Goal: Information Seeking & Learning: Learn about a topic

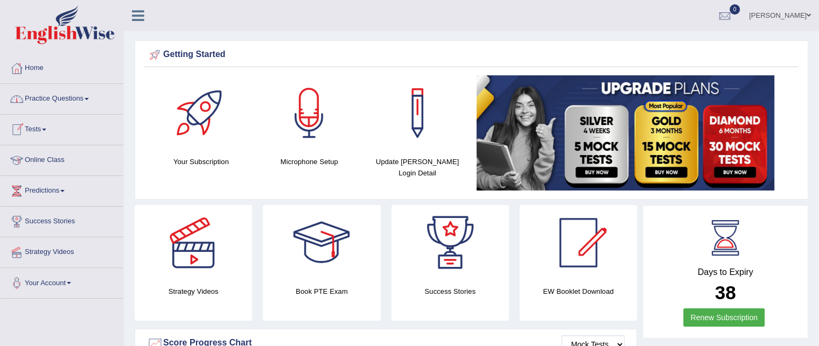
click at [47, 157] on link "Online Class" at bounding box center [62, 158] width 123 height 27
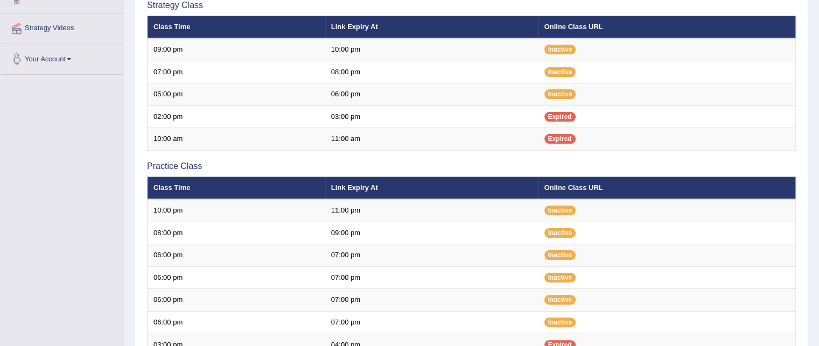
scroll to position [218, 0]
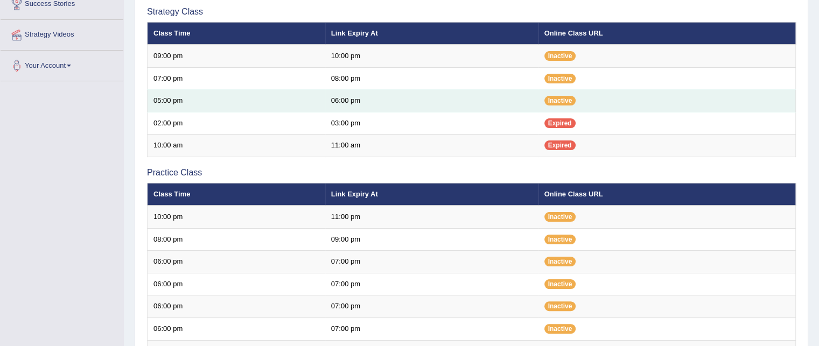
click at [177, 100] on td "05:00 pm" at bounding box center [237, 101] width 178 height 23
click at [554, 102] on span "Inactive" at bounding box center [560, 101] width 32 height 10
click at [557, 96] on span "Inactive" at bounding box center [560, 101] width 32 height 10
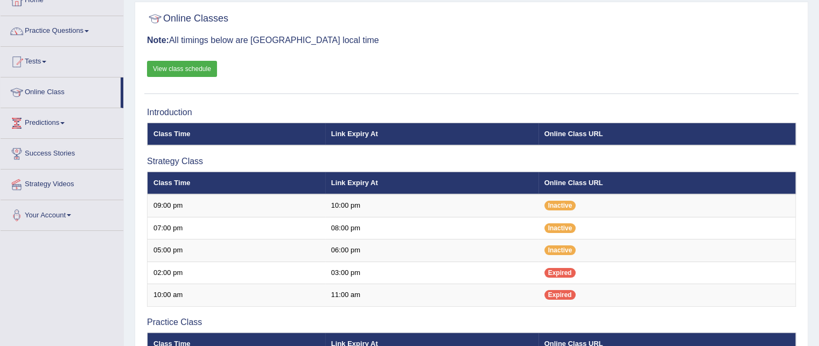
scroll to position [67, 0]
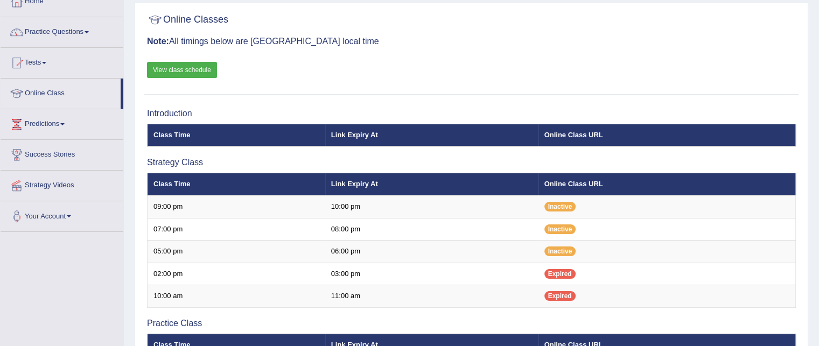
click at [200, 68] on link "View class schedule" at bounding box center [182, 70] width 70 height 16
click at [566, 131] on th "Online Class URL" at bounding box center [666, 135] width 257 height 23
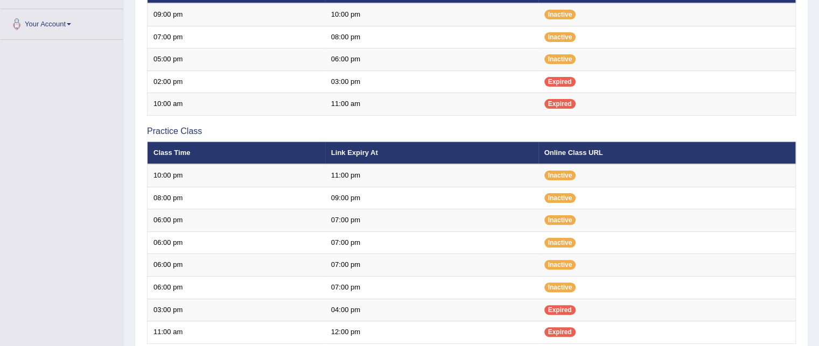
scroll to position [261, 0]
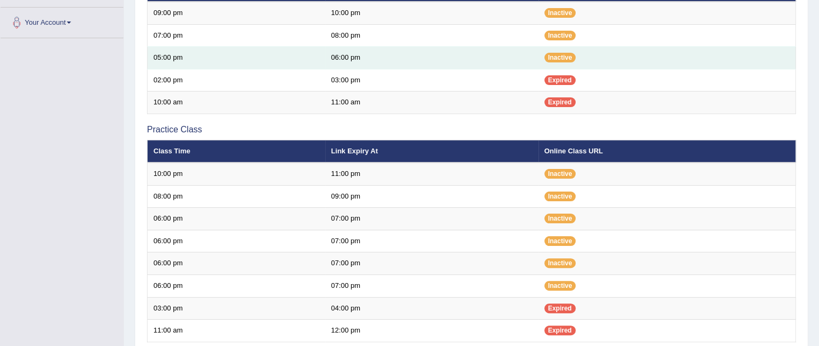
drag, startPoint x: 824, startPoint y: 341, endPoint x: 721, endPoint y: 64, distance: 295.7
click at [721, 64] on td "Inactive" at bounding box center [666, 58] width 257 height 23
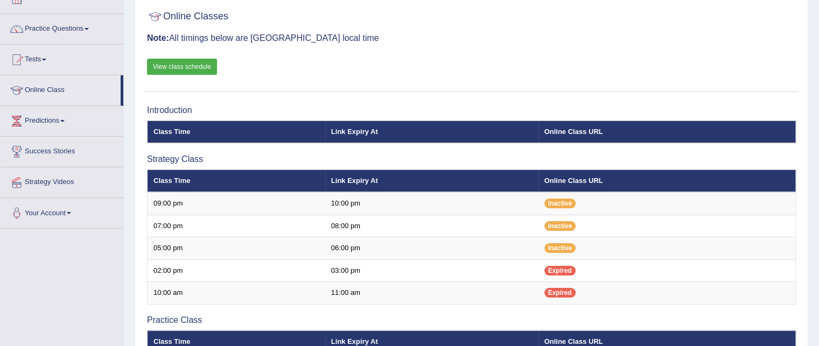
scroll to position [67, 0]
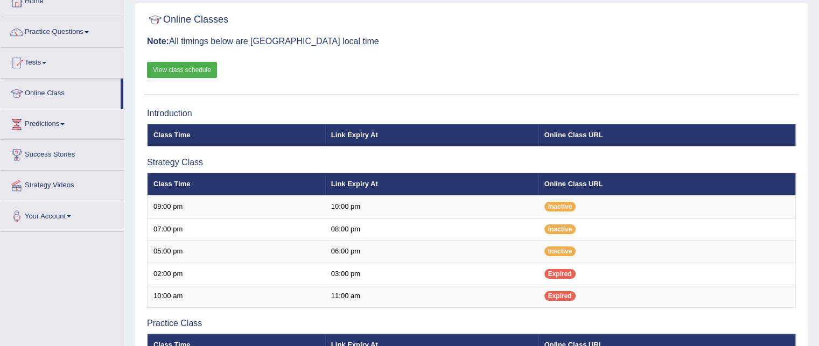
click at [43, 90] on link "Online Class" at bounding box center [61, 92] width 120 height 27
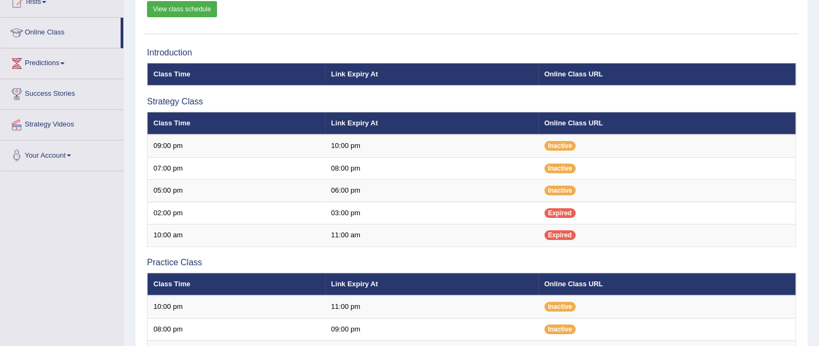
scroll to position [129, 0]
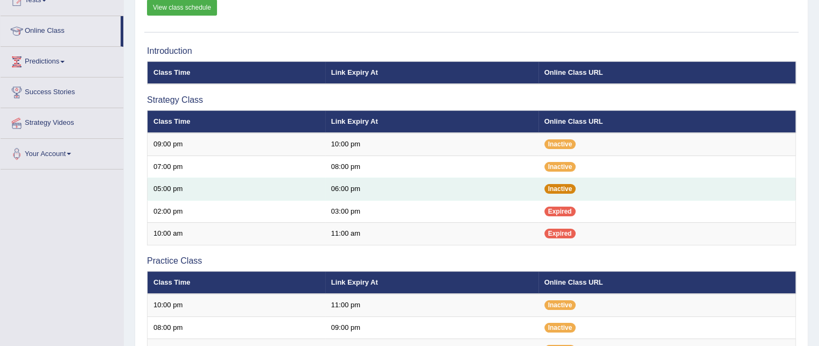
click at [558, 188] on span "Inactive" at bounding box center [560, 189] width 32 height 10
click at [185, 191] on td "05:00 pm" at bounding box center [237, 189] width 178 height 23
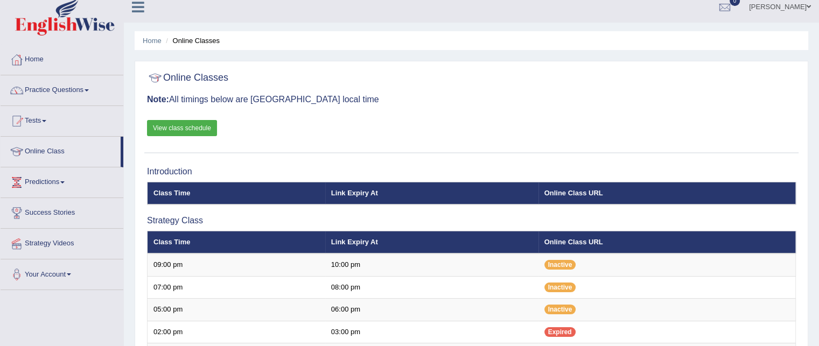
scroll to position [0, 0]
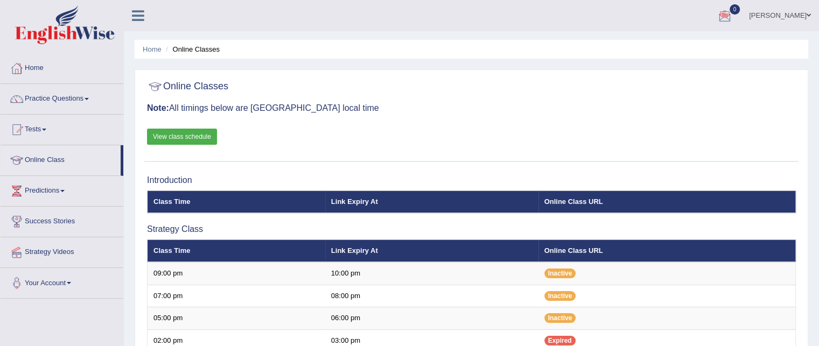
click at [46, 129] on span at bounding box center [44, 130] width 4 height 2
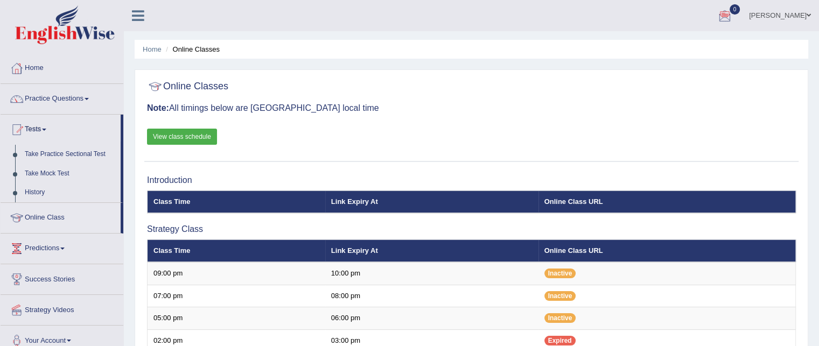
click at [62, 218] on link "Online Class" at bounding box center [61, 216] width 120 height 27
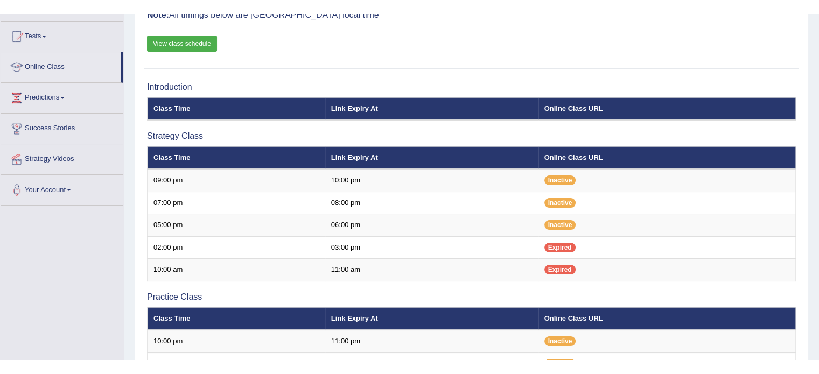
scroll to position [108, 0]
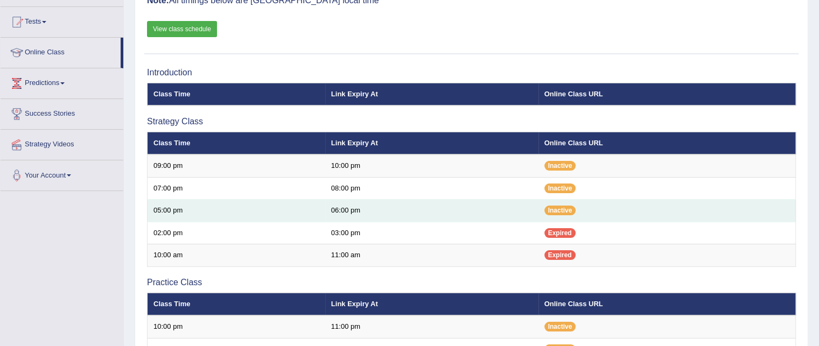
drag, startPoint x: 551, startPoint y: 206, endPoint x: 502, endPoint y: 202, distance: 49.6
click at [502, 202] on td "06:00 pm" at bounding box center [431, 211] width 213 height 23
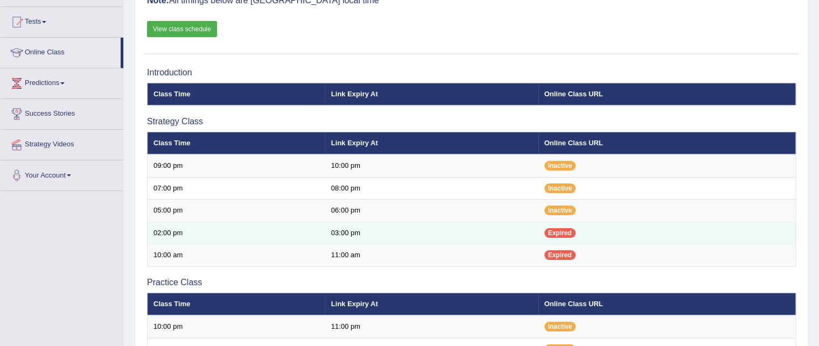
drag, startPoint x: 556, startPoint y: 204, endPoint x: 452, endPoint y: 242, distance: 110.2
click at [452, 242] on td "03:00 pm" at bounding box center [431, 233] width 213 height 23
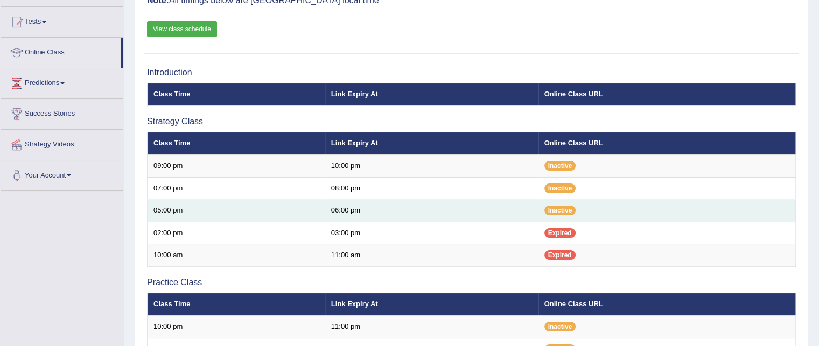
click at [284, 210] on td "05:00 pm" at bounding box center [237, 211] width 178 height 23
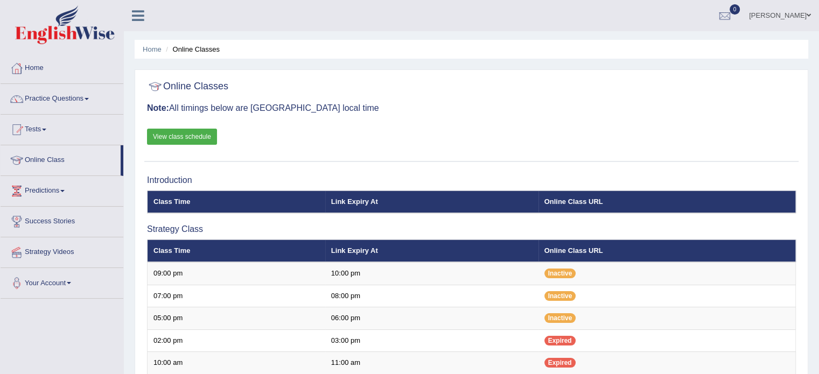
scroll to position [0, 0]
click at [198, 137] on link "View class schedule" at bounding box center [182, 137] width 70 height 16
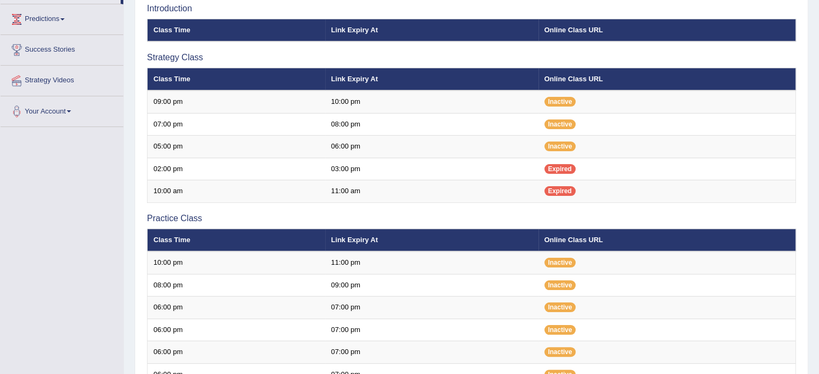
scroll to position [172, 0]
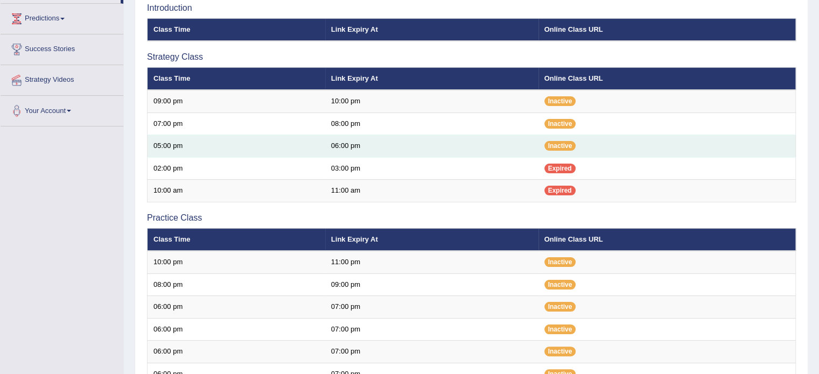
click at [174, 146] on td "05:00 pm" at bounding box center [237, 146] width 178 height 23
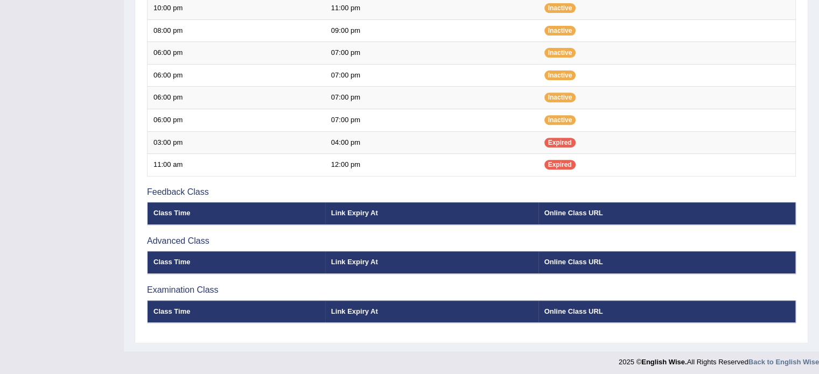
scroll to position [99, 0]
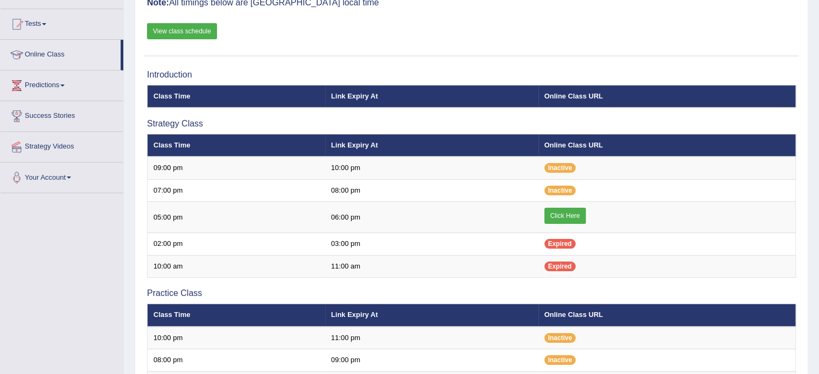
scroll to position [99, 0]
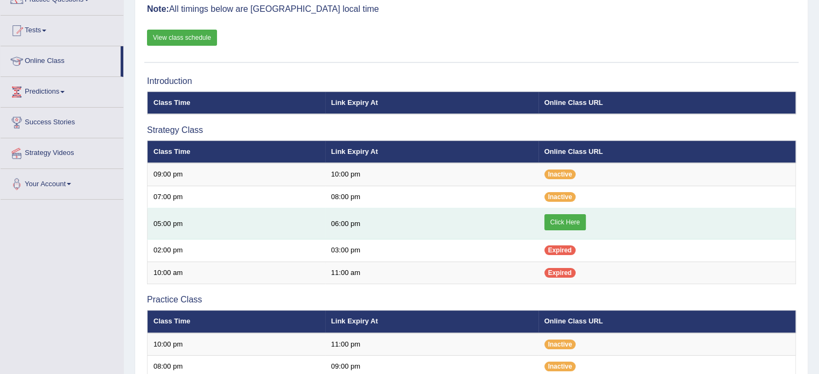
drag, startPoint x: 0, startPoint y: 0, endPoint x: 560, endPoint y: 216, distance: 600.3
click at [560, 216] on link "Click Here" at bounding box center [564, 222] width 41 height 16
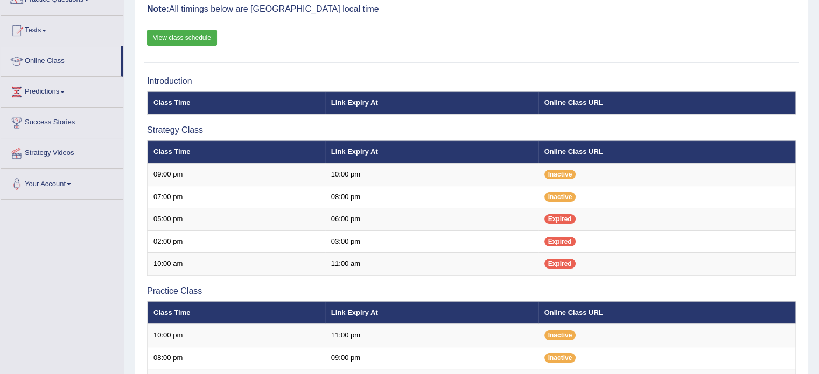
click at [123, 55] on li "Online Class" at bounding box center [62, 61] width 123 height 31
drag, startPoint x: 123, startPoint y: 55, endPoint x: 123, endPoint y: 15, distance: 39.8
drag, startPoint x: 123, startPoint y: 15, endPoint x: 123, endPoint y: 8, distance: 7.0
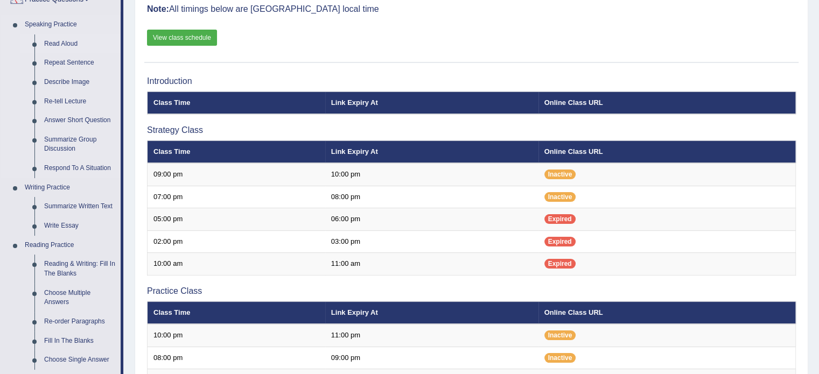
click at [67, 42] on link "Read Aloud" at bounding box center [79, 43] width 81 height 19
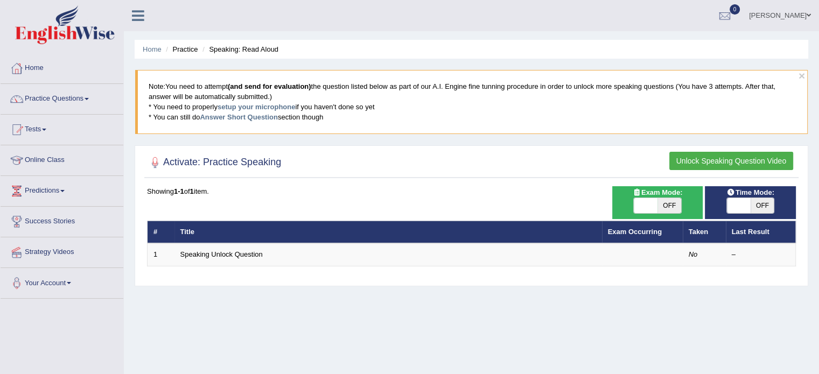
click at [667, 203] on span "OFF" at bounding box center [669, 205] width 24 height 15
checkbox input "true"
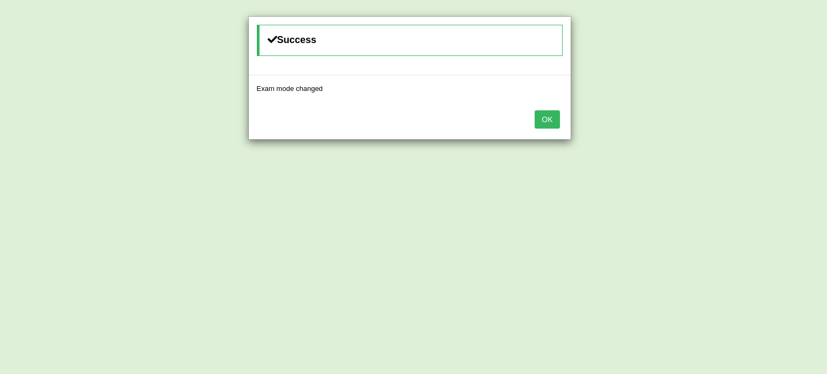
click at [549, 120] on button "OK" at bounding box center [547, 119] width 25 height 18
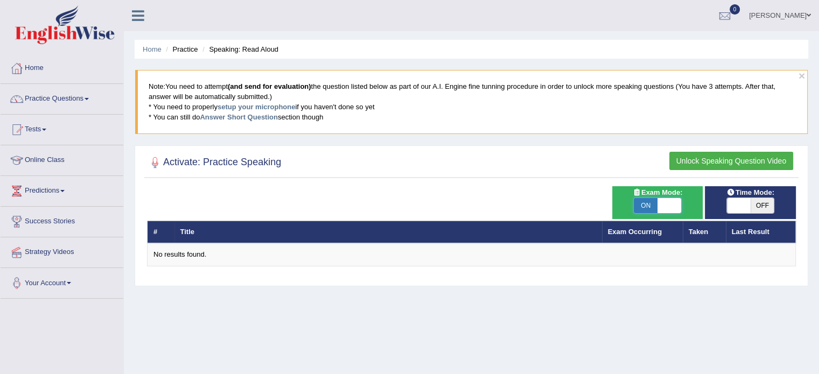
click at [668, 206] on span at bounding box center [669, 205] width 24 height 15
checkbox input "false"
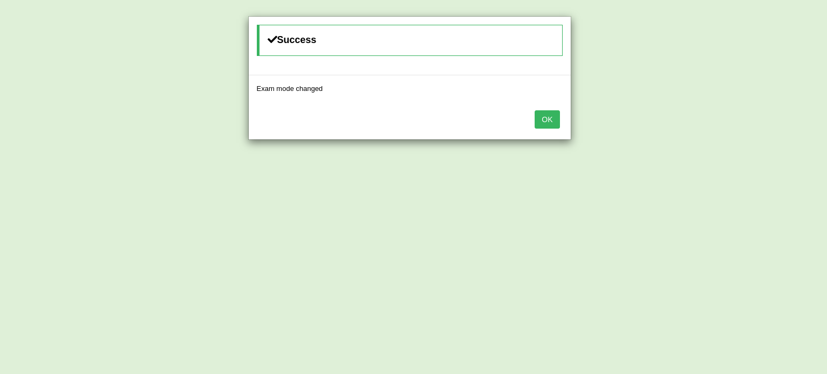
click at [553, 113] on button "OK" at bounding box center [547, 119] width 25 height 18
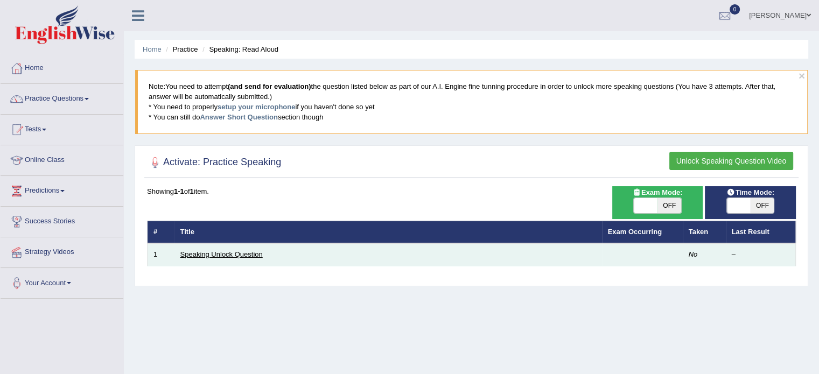
click at [229, 252] on link "Speaking Unlock Question" at bounding box center [221, 254] width 82 height 8
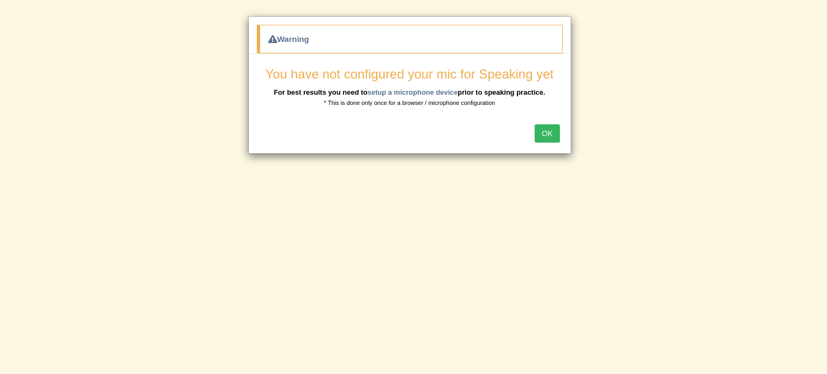
click at [543, 129] on button "OK" at bounding box center [547, 133] width 25 height 18
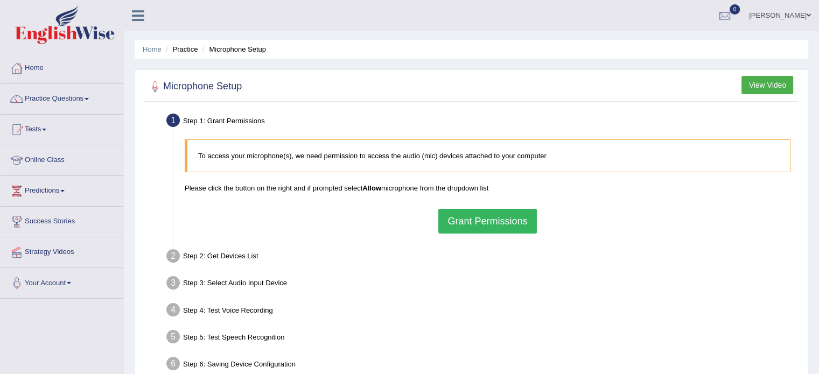
click at [492, 220] on button "Grant Permissions" at bounding box center [487, 221] width 98 height 25
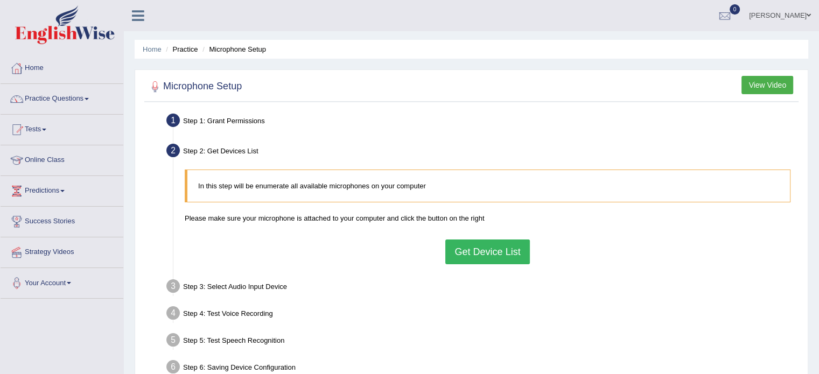
click at [483, 255] on button "Get Device List" at bounding box center [487, 252] width 84 height 25
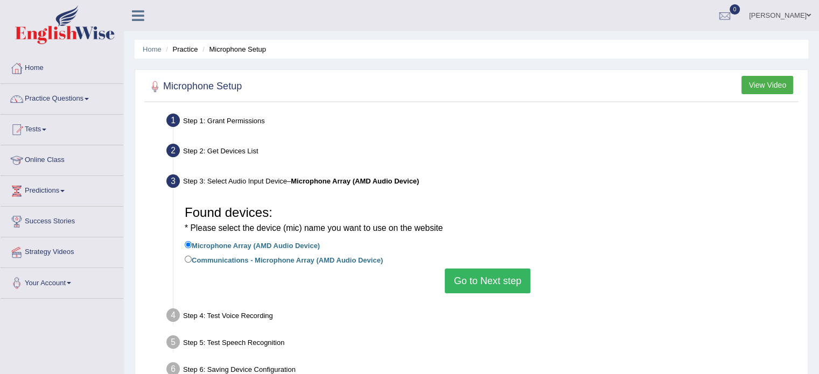
click at [482, 288] on button "Go to Next step" at bounding box center [488, 281] width 86 height 25
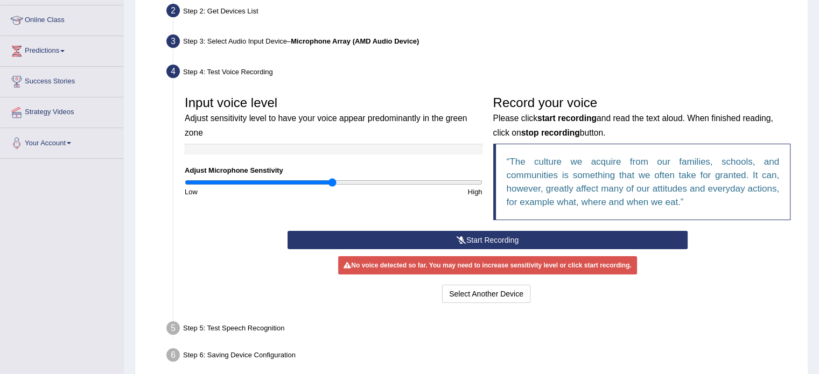
scroll to position [151, 0]
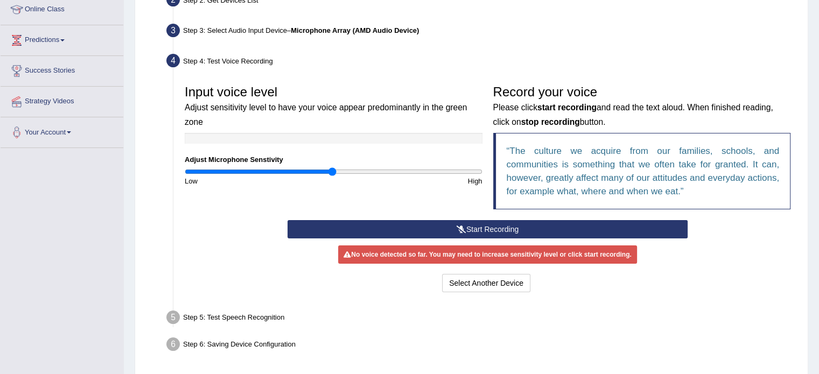
click at [484, 228] on button "Start Recording" at bounding box center [488, 229] width 400 height 18
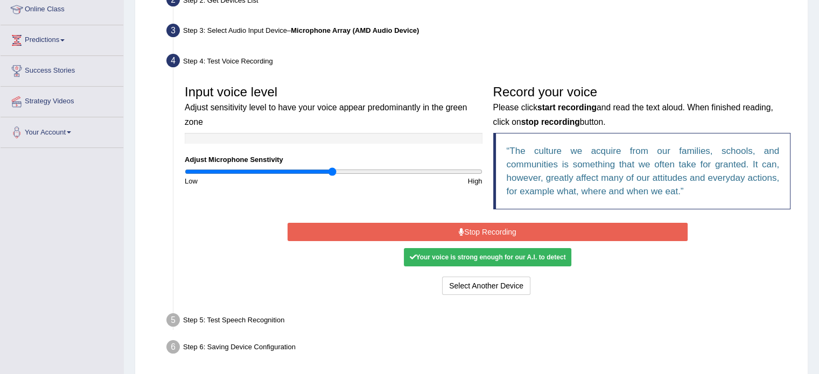
click at [484, 230] on button "Stop Recording" at bounding box center [488, 232] width 400 height 18
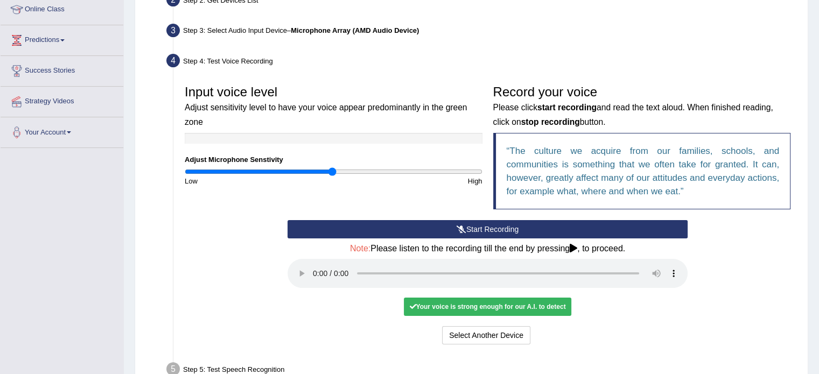
click at [603, 332] on div "Select Another Device Voice is ok. Go to Next step" at bounding box center [488, 336] width 400 height 21
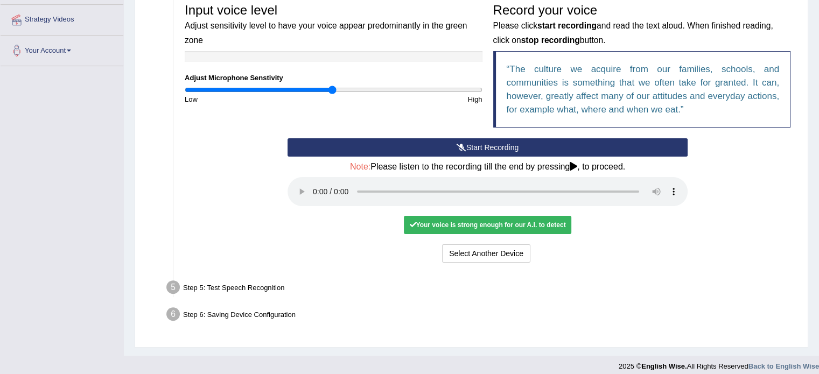
scroll to position [237, 0]
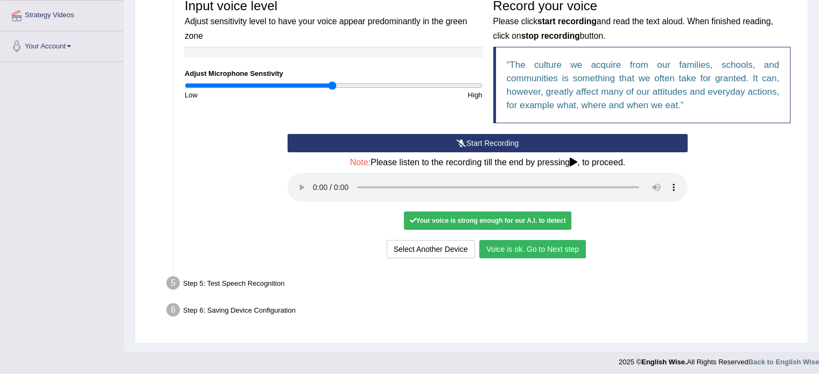
click at [558, 251] on button "Voice is ok. Go to Next step" at bounding box center [532, 249] width 107 height 18
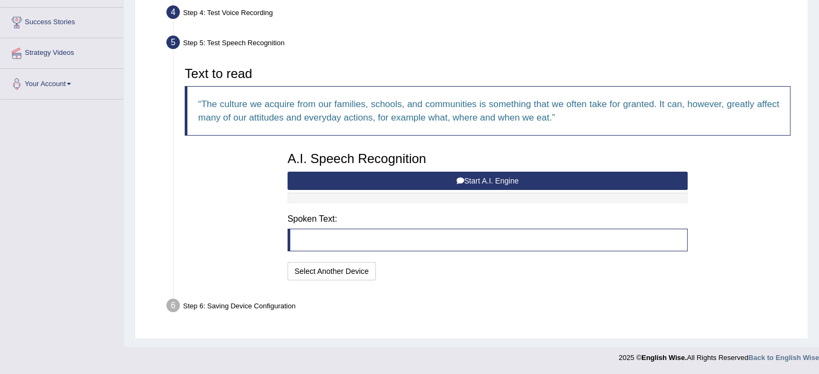
scroll to position [198, 0]
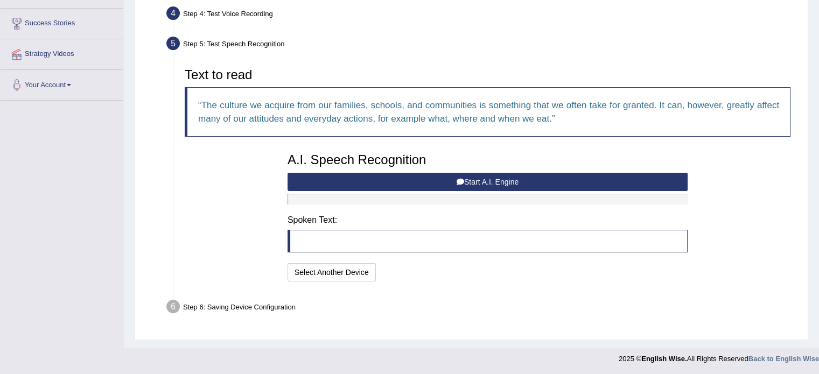
click at [485, 181] on button "Start A.I. Engine" at bounding box center [488, 182] width 400 height 18
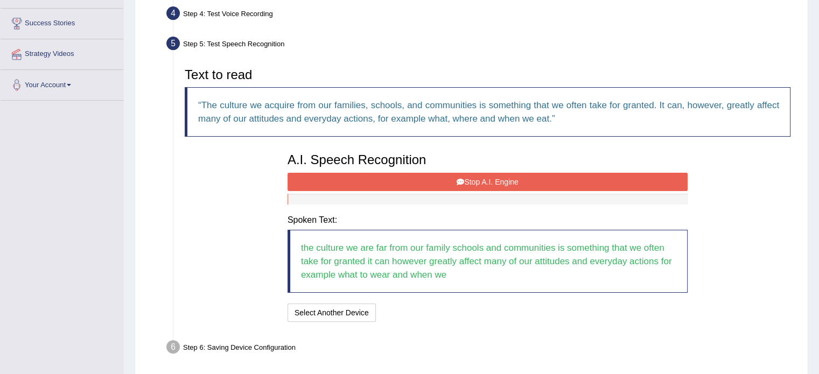
click at [485, 181] on button "Stop A.I. Engine" at bounding box center [488, 182] width 400 height 18
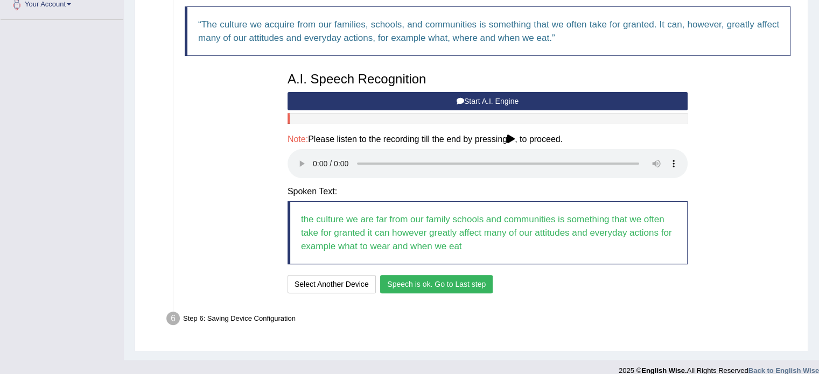
scroll to position [284, 0]
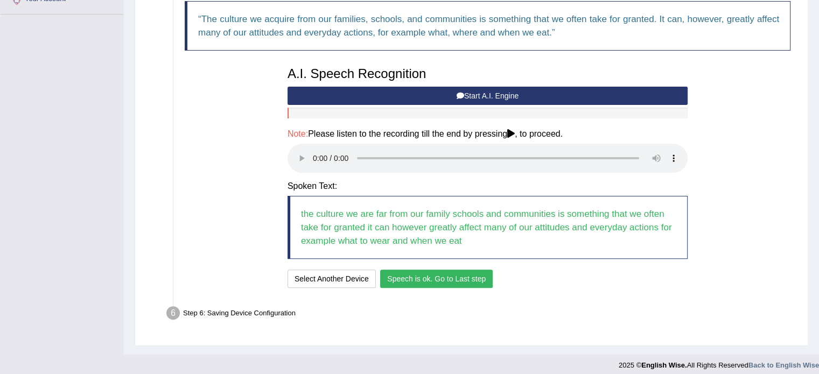
click at [431, 282] on button "Speech is ok. Go to Last step" at bounding box center [436, 279] width 113 height 18
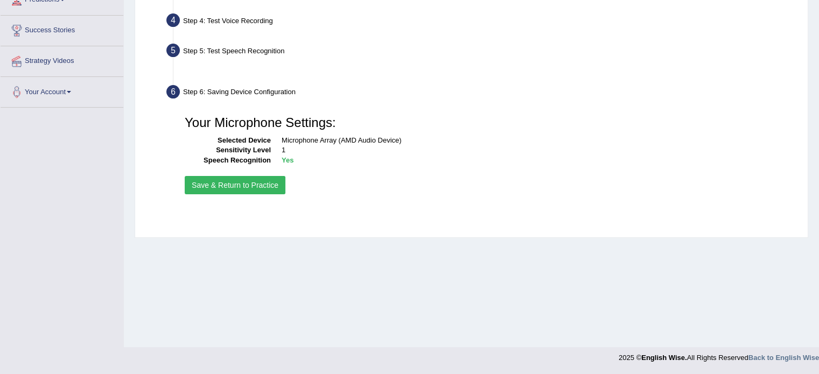
scroll to position [191, 0]
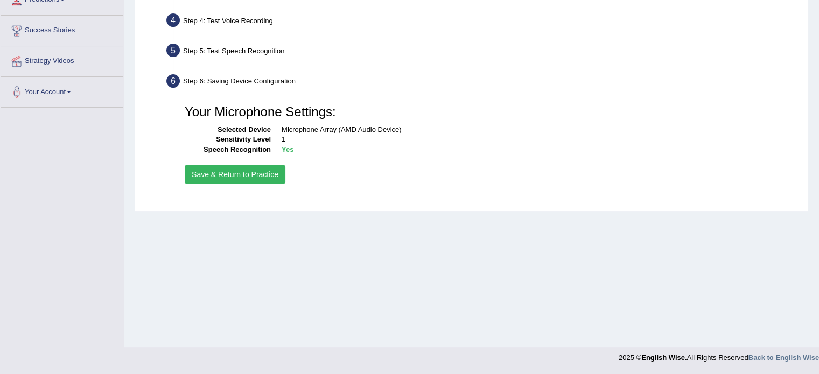
click at [224, 175] on button "Save & Return to Practice" at bounding box center [235, 174] width 101 height 18
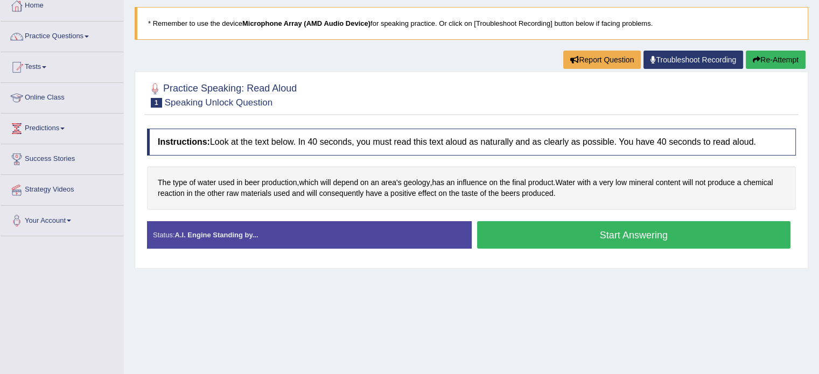
scroll to position [65, 0]
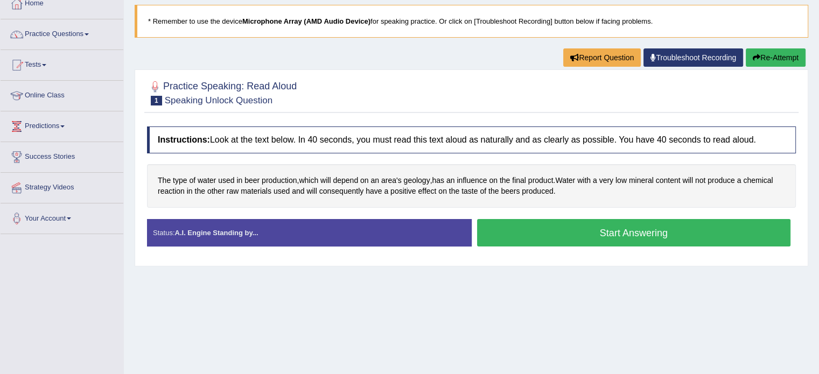
click at [592, 234] on button "Start Answering" at bounding box center [634, 232] width 314 height 27
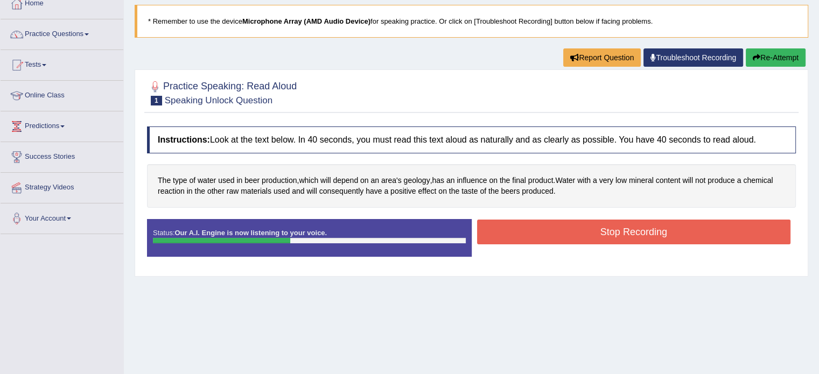
click at [592, 234] on button "Stop Recording" at bounding box center [634, 232] width 314 height 25
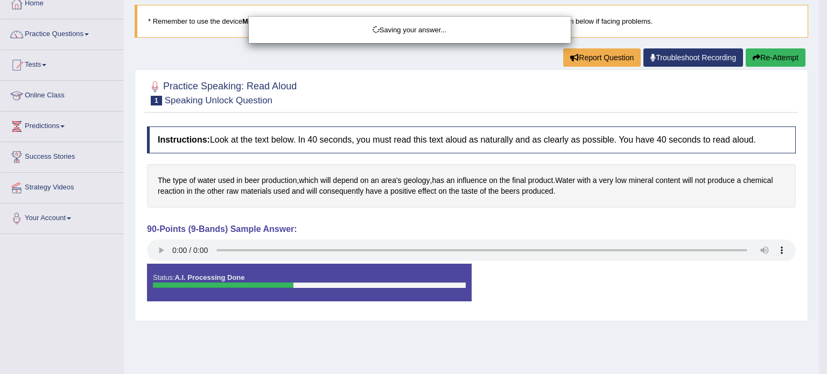
click at [592, 234] on div "Saving your answer..." at bounding box center [413, 187] width 827 height 374
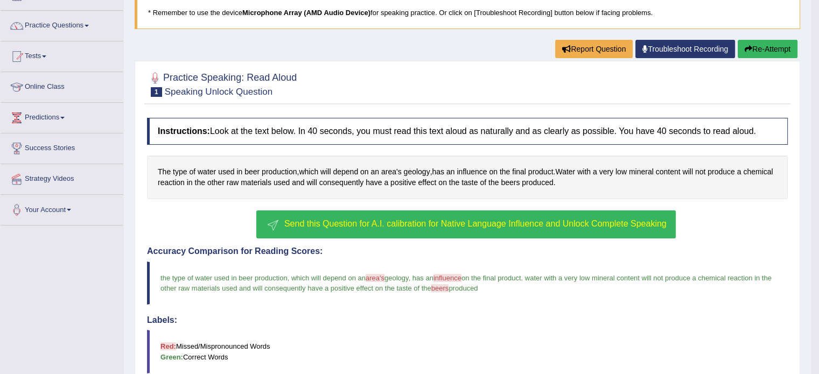
scroll to position [19, 0]
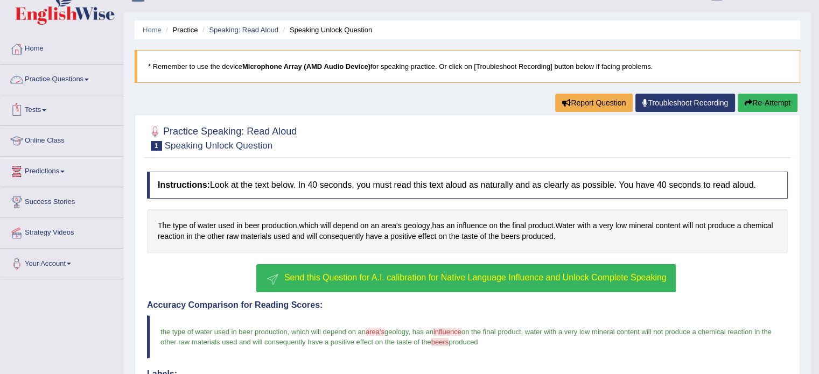
click at [89, 79] on span at bounding box center [87, 80] width 4 height 2
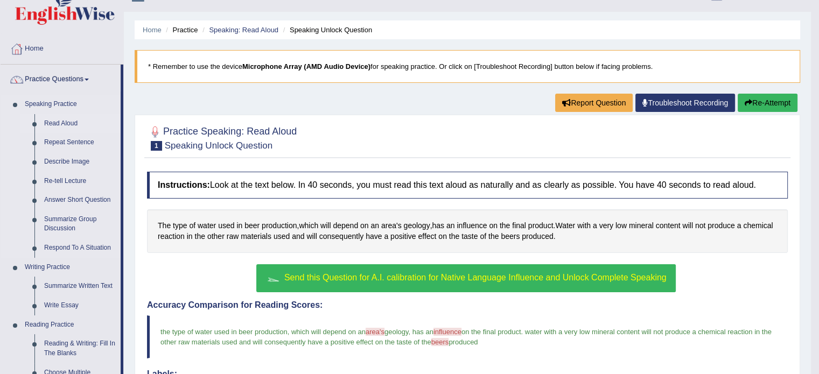
click at [69, 120] on link "Read Aloud" at bounding box center [79, 123] width 81 height 19
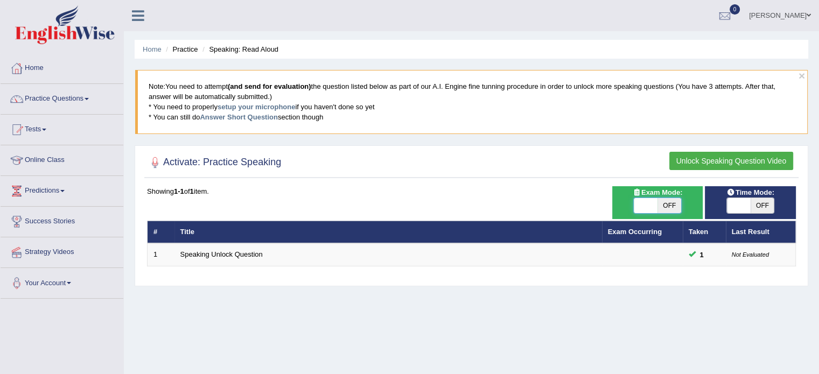
click at [645, 205] on span at bounding box center [646, 205] width 24 height 15
checkbox input "true"
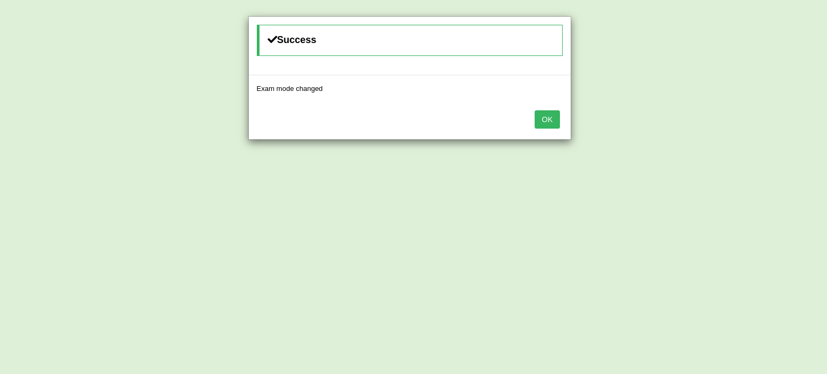
click at [552, 111] on button "OK" at bounding box center [547, 119] width 25 height 18
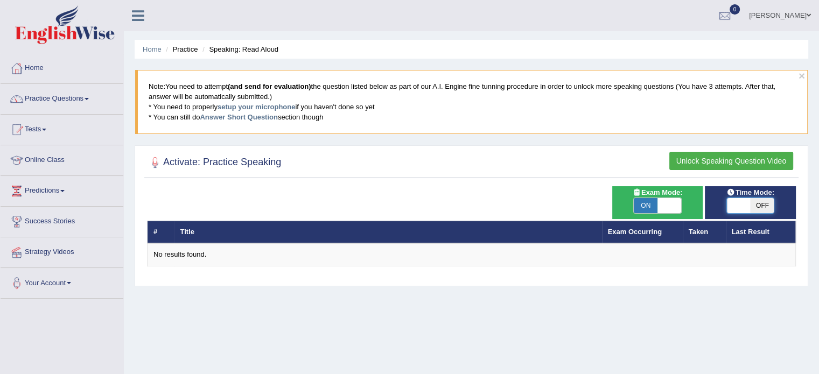
click at [738, 204] on span at bounding box center [739, 205] width 24 height 15
checkbox input "true"
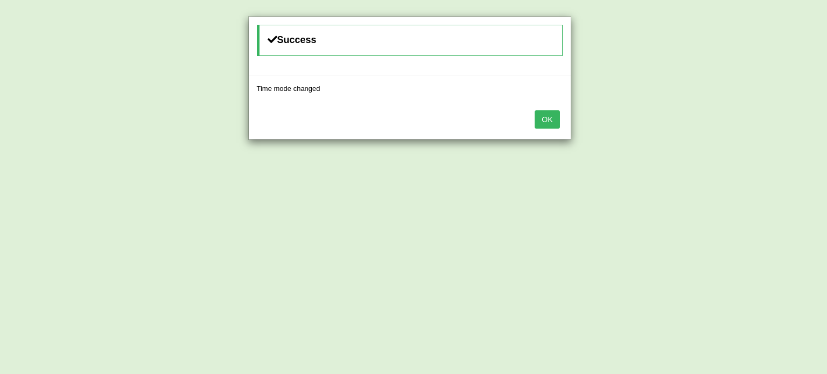
click at [549, 121] on button "OK" at bounding box center [547, 119] width 25 height 18
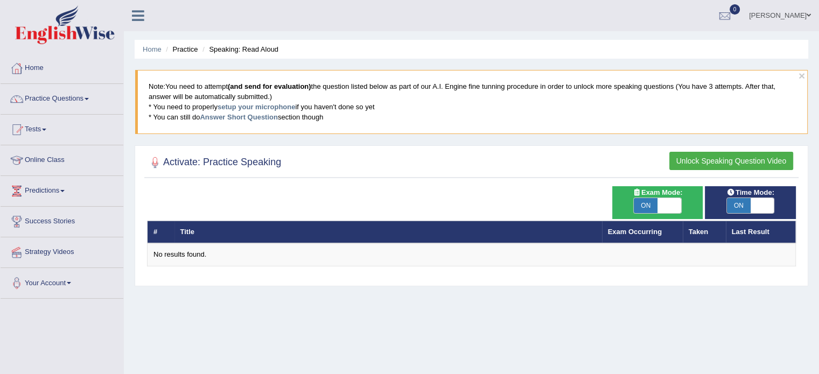
click at [714, 159] on button "Unlock Speaking Question Video" at bounding box center [731, 161] width 124 height 18
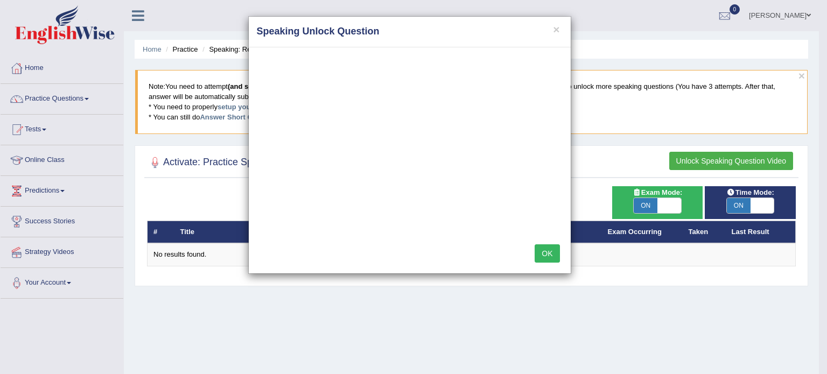
click at [554, 256] on button "OK" at bounding box center [547, 253] width 25 height 18
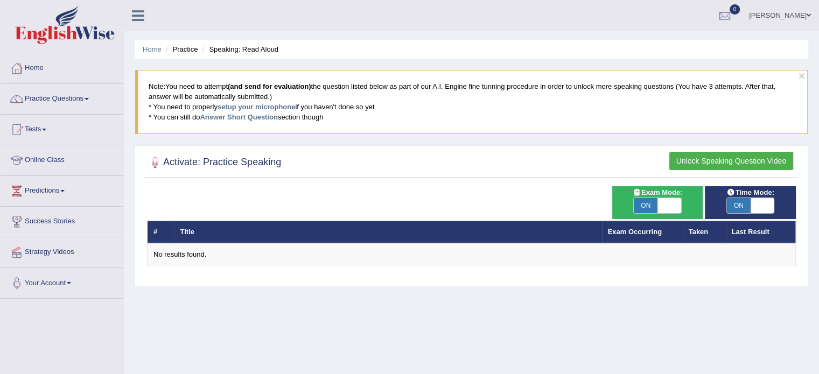
click at [715, 167] on button "Unlock Speaking Question Video" at bounding box center [731, 161] width 124 height 18
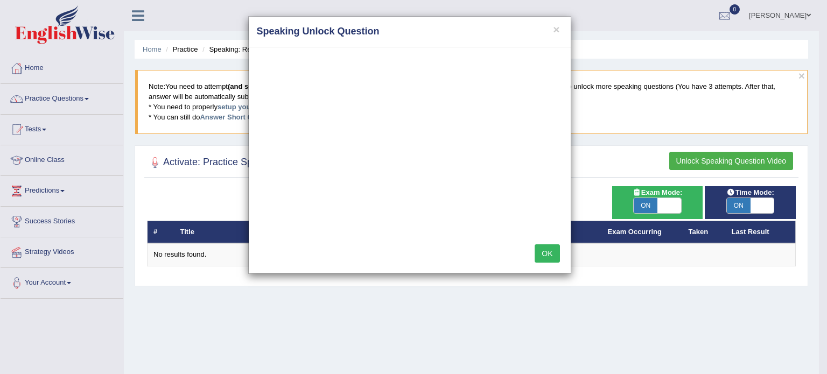
click at [548, 250] on button "OK" at bounding box center [547, 253] width 25 height 18
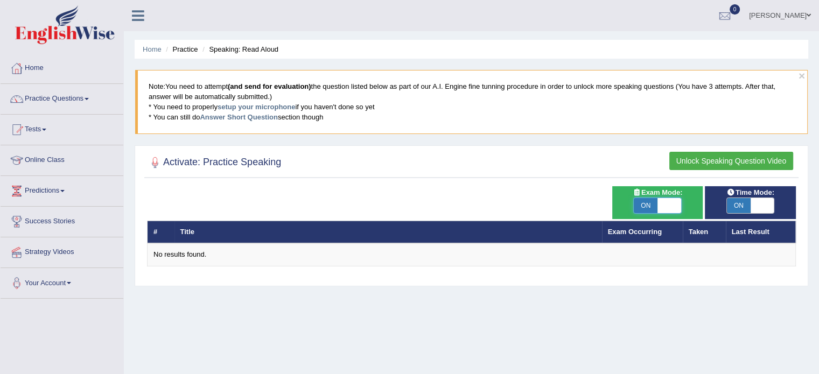
click at [665, 202] on span at bounding box center [669, 205] width 24 height 15
checkbox input "false"
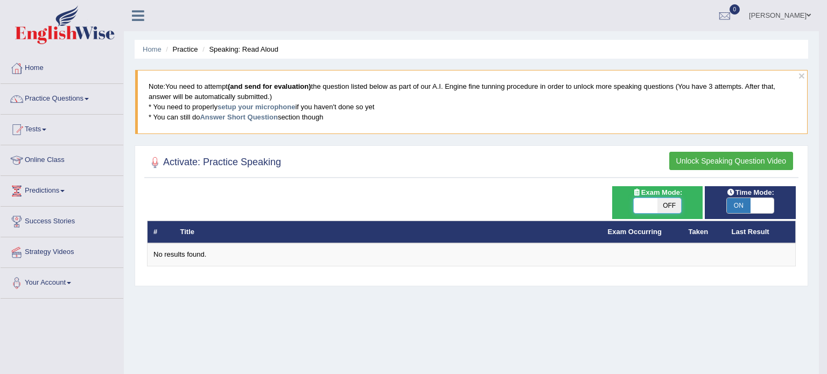
checkbox input "false"
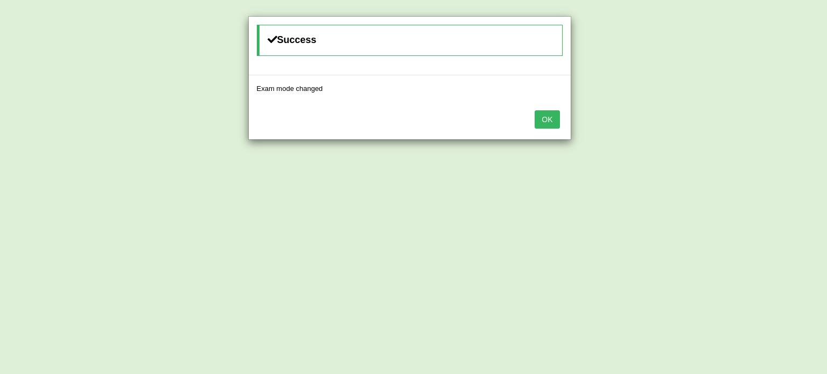
click at [767, 208] on body "Toggle navigation Home Practice Questions Speaking Practice Read Aloud Repeat S…" at bounding box center [413, 187] width 827 height 374
click at [551, 122] on button "OK" at bounding box center [551, 119] width 25 height 18
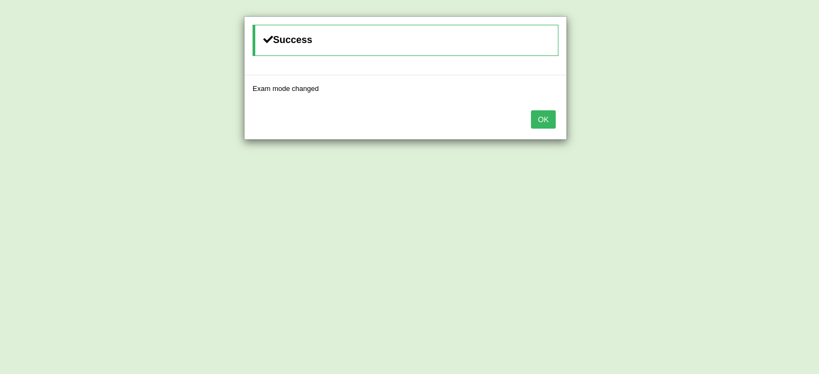
click at [551, 122] on button "OK" at bounding box center [543, 119] width 25 height 18
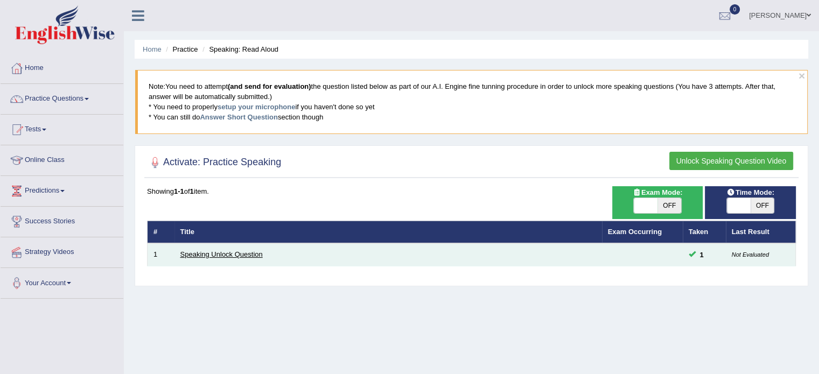
click at [244, 255] on link "Speaking Unlock Question" at bounding box center [221, 254] width 82 height 8
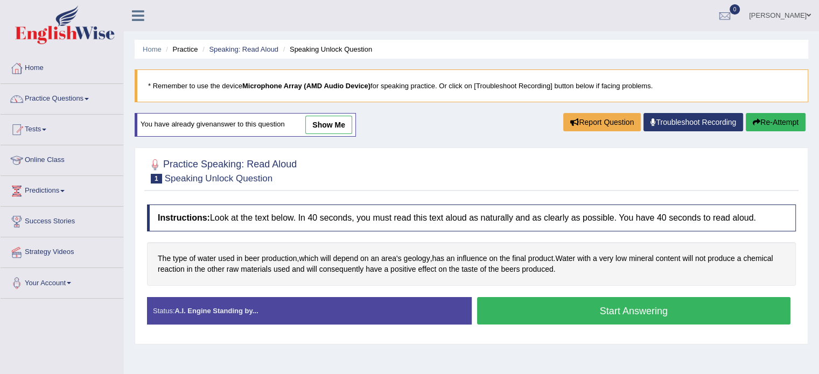
click at [620, 307] on button "Start Answering" at bounding box center [634, 310] width 314 height 27
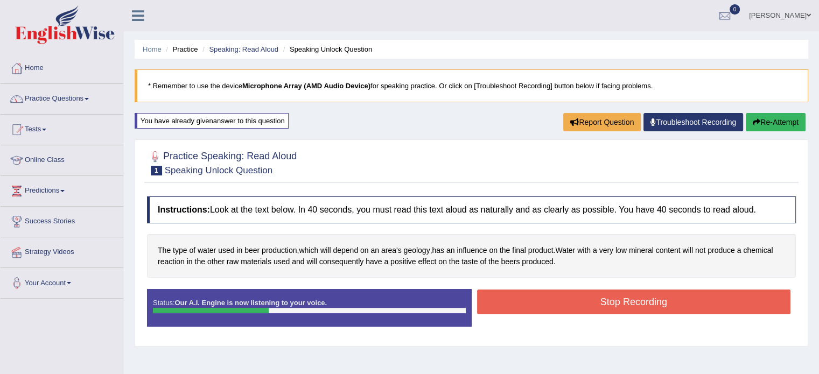
click at [620, 307] on button "Stop Recording" at bounding box center [634, 302] width 314 height 25
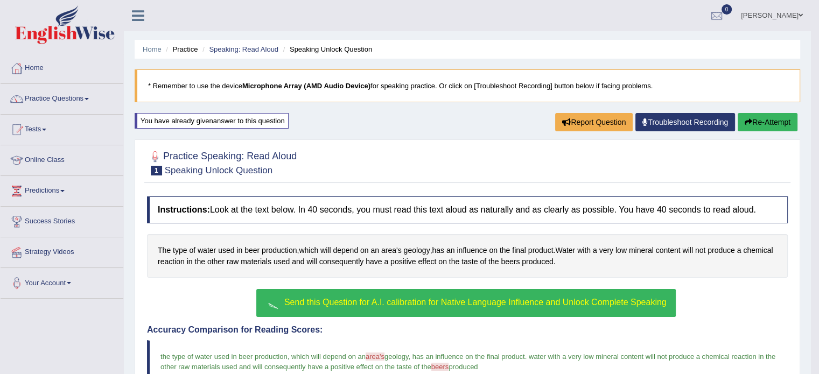
click at [608, 306] on button "Send this Question for A.I. calibration for Native Language Influence and Unloc…" at bounding box center [465, 303] width 419 height 28
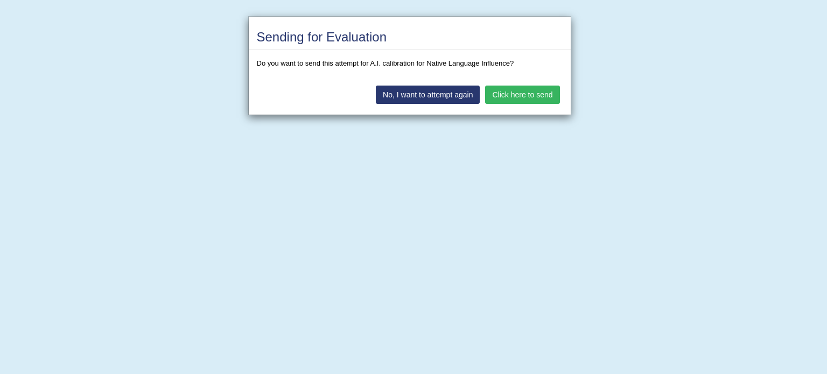
click at [525, 91] on button "Click here to send" at bounding box center [522, 95] width 74 height 18
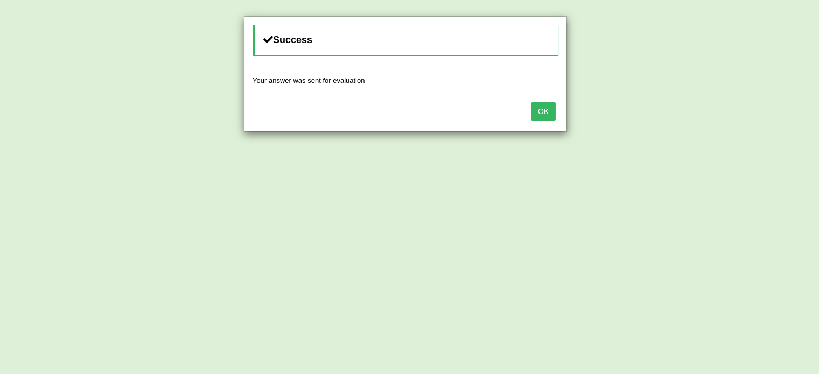
click at [545, 115] on button "OK" at bounding box center [543, 111] width 25 height 18
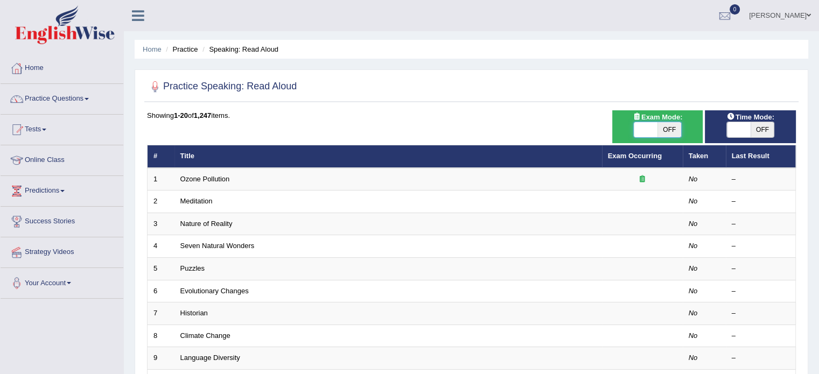
click at [644, 129] on span at bounding box center [646, 129] width 24 height 15
checkbox input "true"
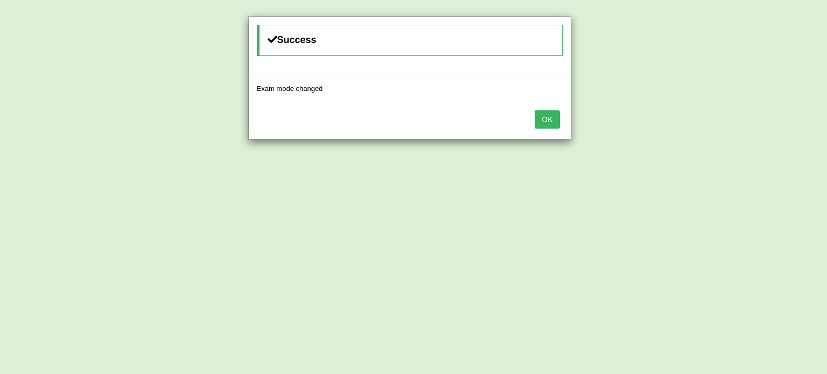
click at [548, 118] on button "OK" at bounding box center [547, 119] width 25 height 18
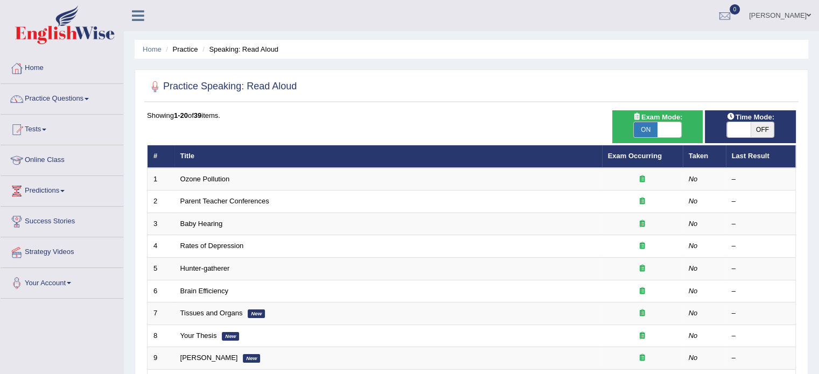
click at [737, 126] on span at bounding box center [739, 129] width 24 height 15
checkbox input "true"
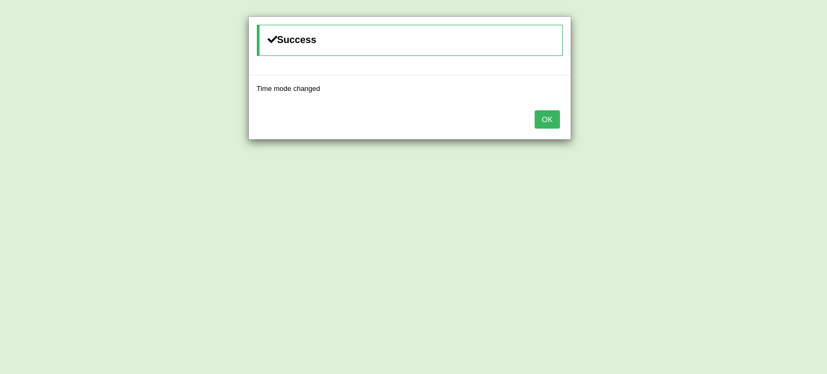
click at [545, 122] on button "OK" at bounding box center [547, 119] width 25 height 18
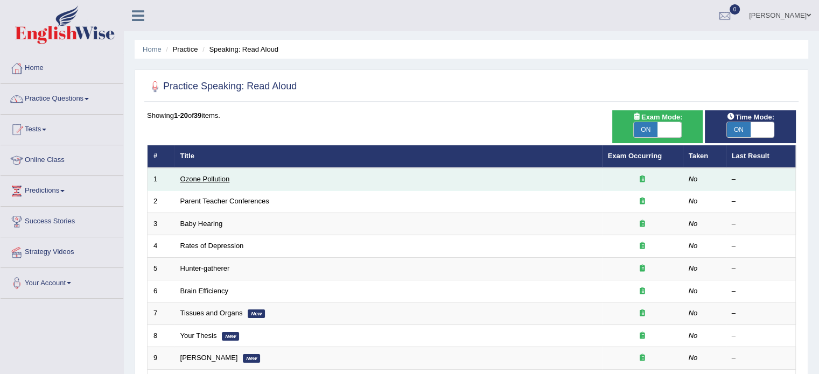
click at [224, 180] on link "Ozone Pollution" at bounding box center [205, 179] width 50 height 8
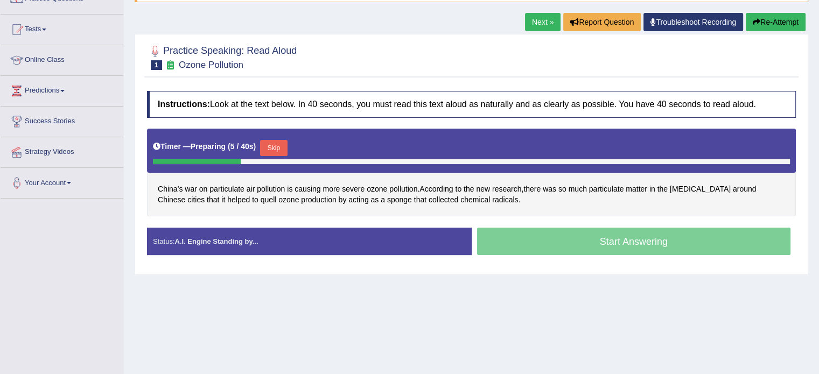
scroll to position [108, 0]
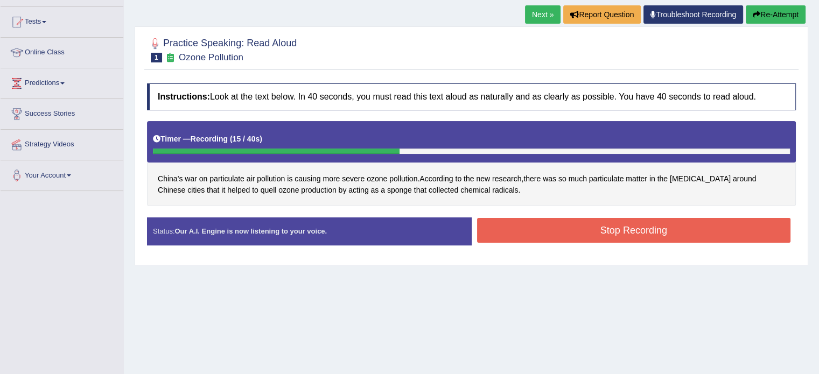
click at [659, 230] on button "Stop Recording" at bounding box center [634, 230] width 314 height 25
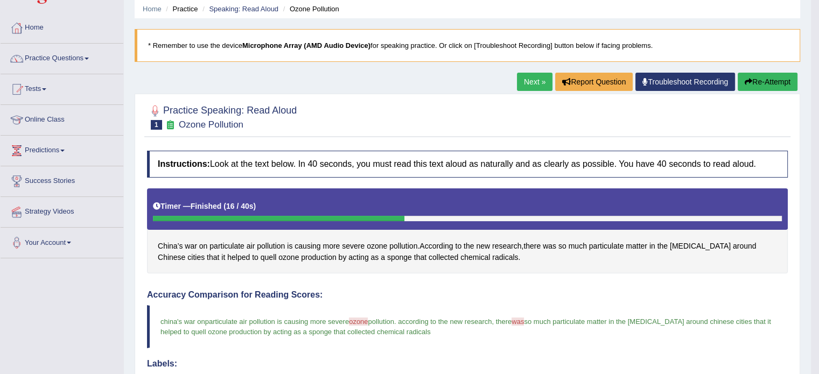
scroll to position [32, 0]
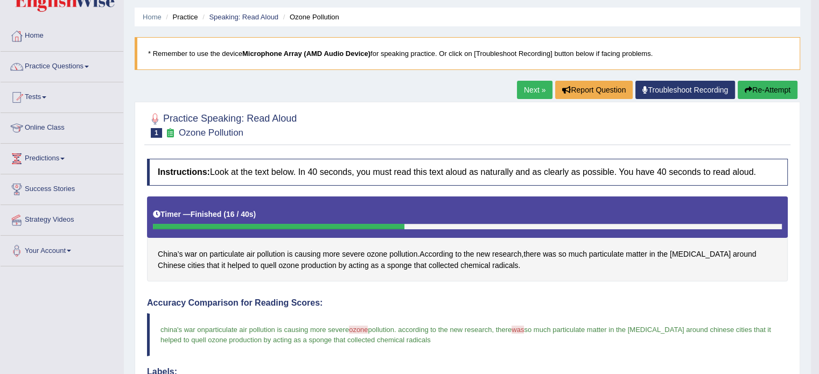
click at [363, 329] on span "ozone" at bounding box center [358, 330] width 19 height 8
click at [520, 88] on link "Next »" at bounding box center [535, 90] width 36 height 18
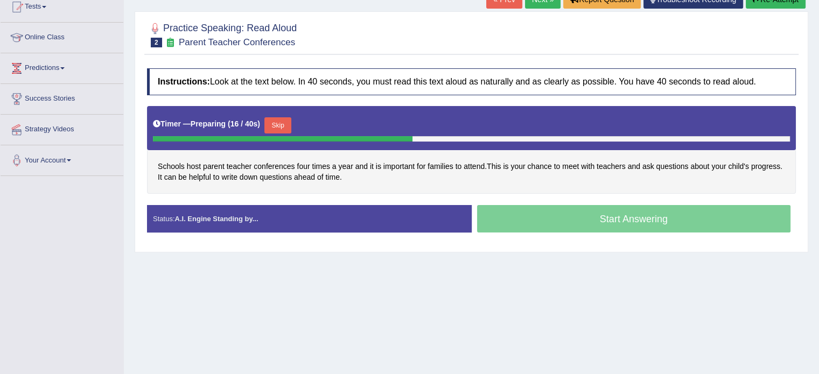
scroll to position [129, 0]
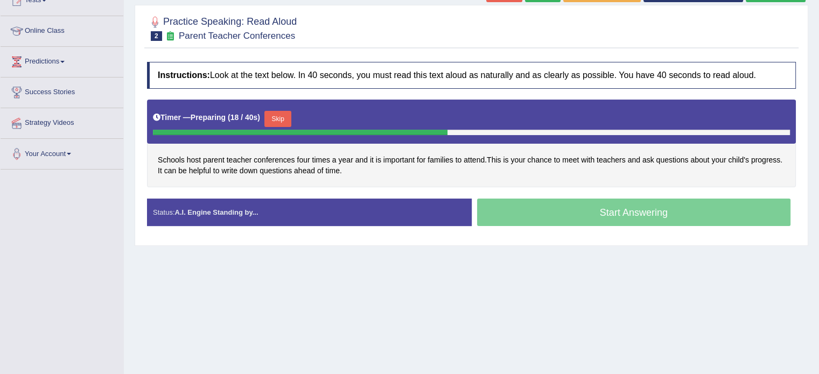
click at [278, 117] on button "Skip" at bounding box center [277, 119] width 27 height 16
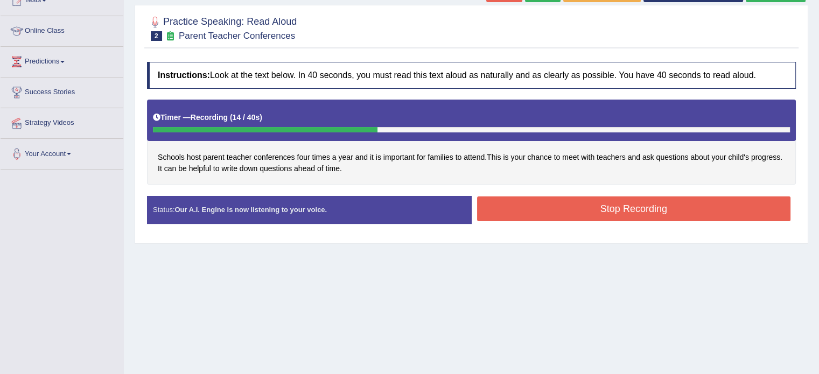
click at [577, 207] on button "Stop Recording" at bounding box center [634, 209] width 314 height 25
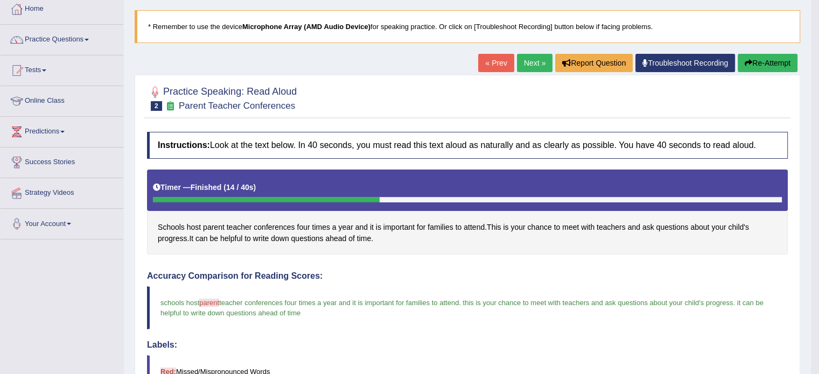
scroll to position [32, 0]
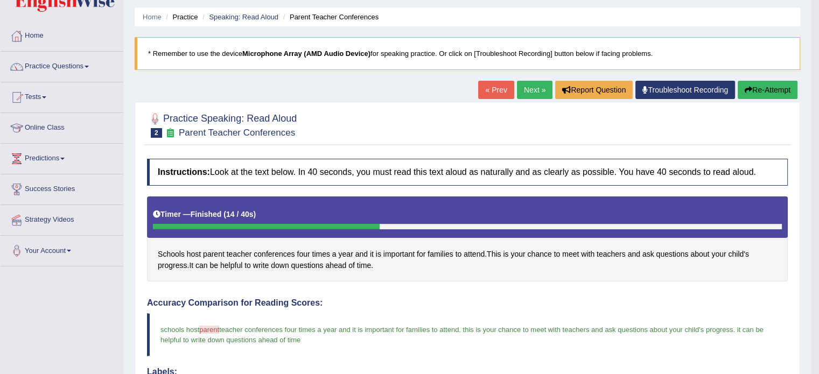
click at [528, 90] on link "Next »" at bounding box center [535, 90] width 36 height 18
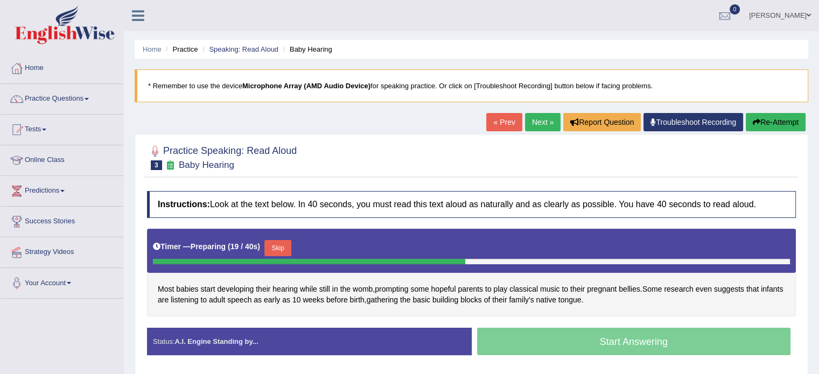
click at [284, 250] on button "Skip" at bounding box center [277, 248] width 27 height 16
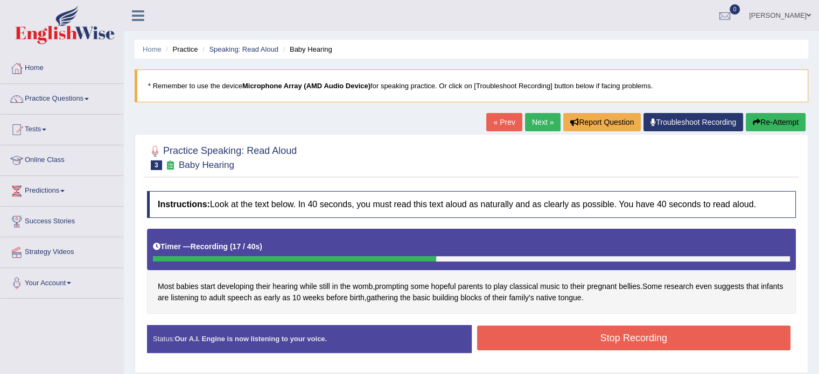
click at [620, 344] on button "Stop Recording" at bounding box center [634, 338] width 314 height 25
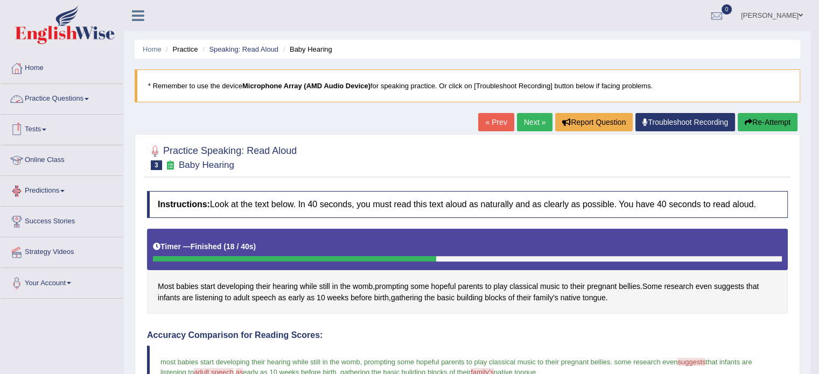
click at [69, 99] on link "Practice Questions" at bounding box center [62, 97] width 123 height 27
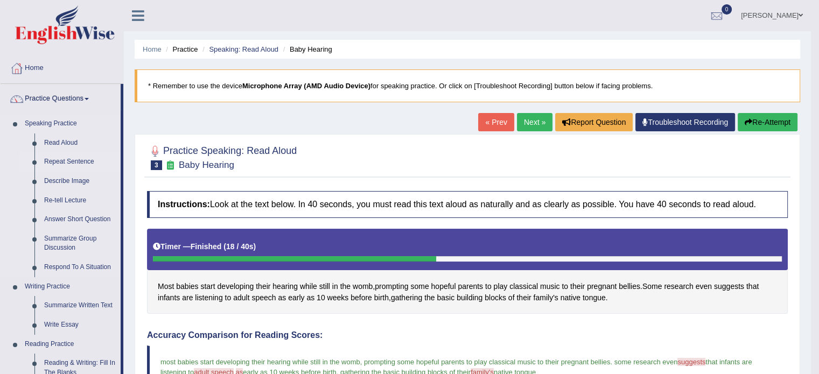
click at [69, 162] on link "Repeat Sentence" at bounding box center [79, 161] width 81 height 19
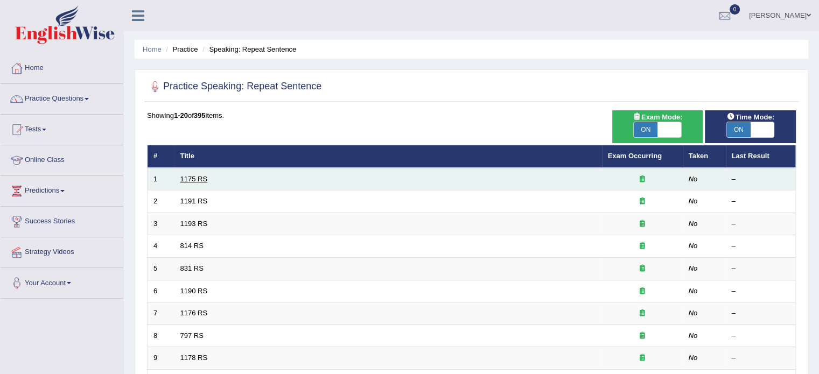
click at [199, 179] on link "1175 RS" at bounding box center [193, 179] width 27 height 8
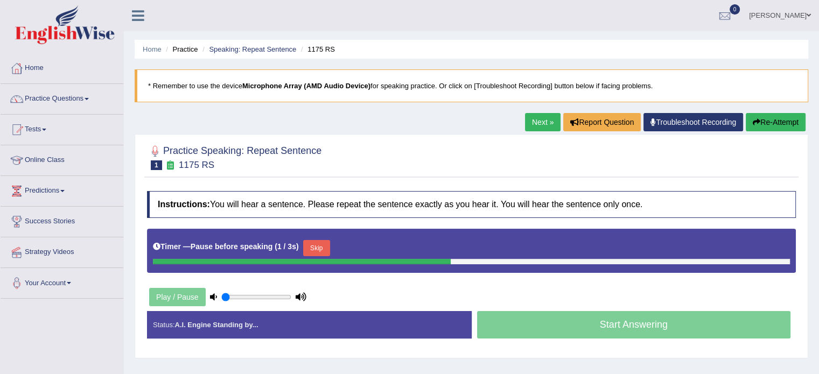
click at [199, 179] on div "Practice Speaking: Repeat Sentence 1 1175 RS Instructions: You will hear a sent…" at bounding box center [472, 246] width 674 height 225
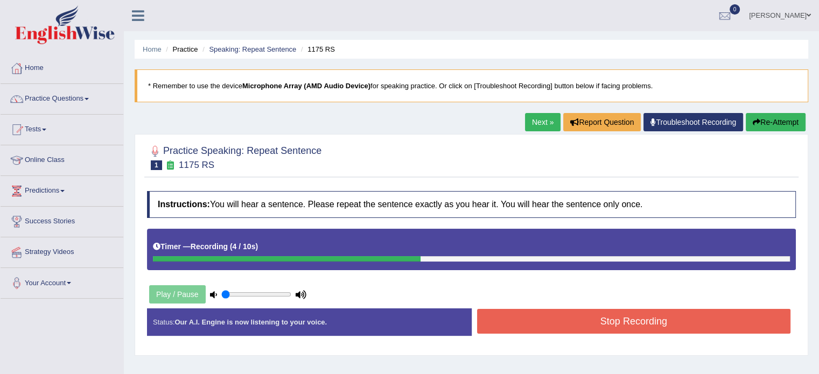
click at [619, 320] on button "Stop Recording" at bounding box center [634, 321] width 314 height 25
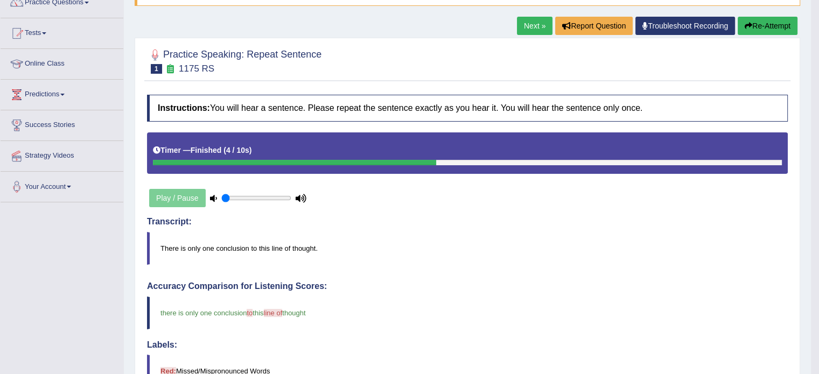
scroll to position [86, 0]
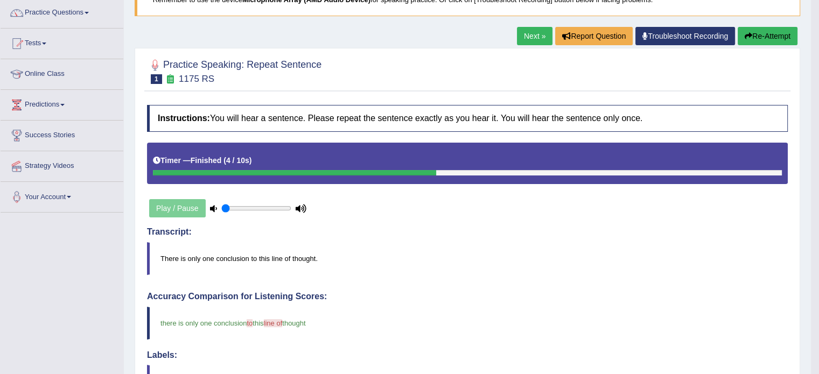
click at [531, 34] on link "Next »" at bounding box center [535, 36] width 36 height 18
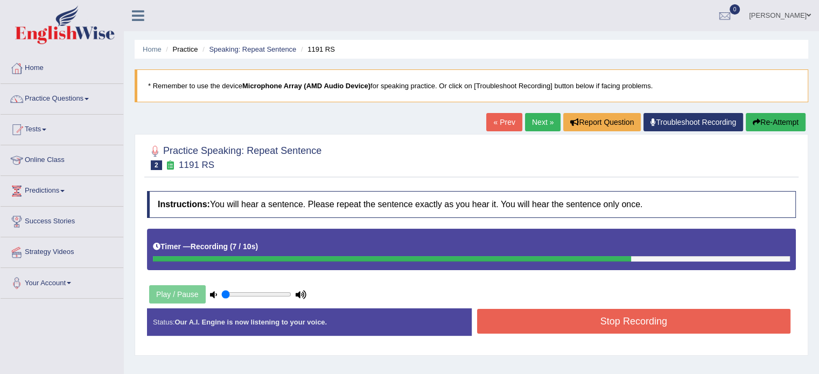
click at [616, 318] on button "Stop Recording" at bounding box center [634, 321] width 314 height 25
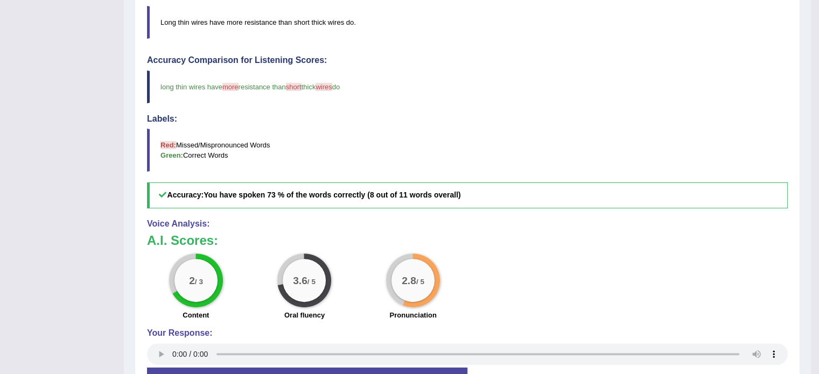
scroll to position [310, 0]
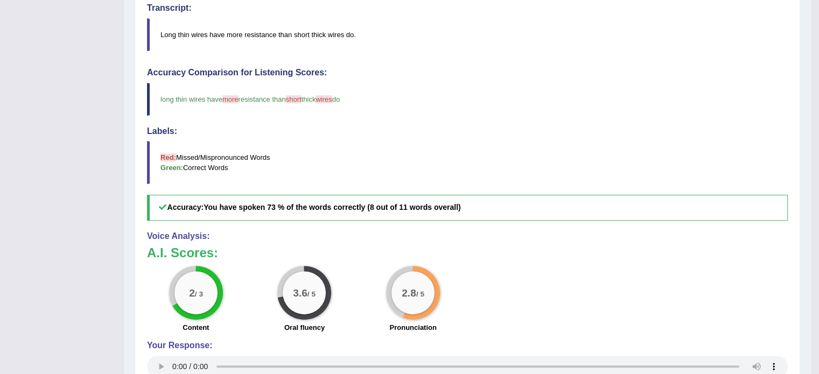
click at [694, 122] on div "Accuracy Comparison for Listening Scores: long thin wires have more long resist…" at bounding box center [467, 144] width 641 height 153
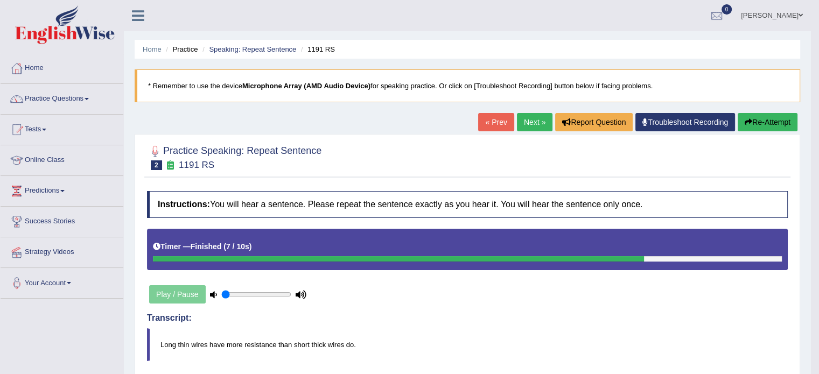
click at [523, 120] on link "Next »" at bounding box center [535, 122] width 36 height 18
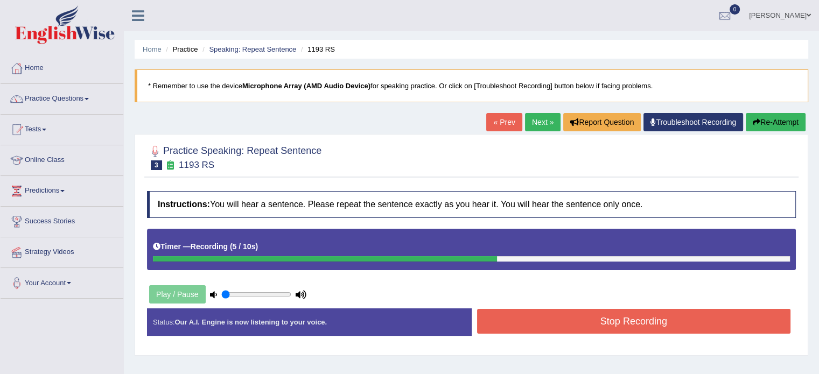
click at [671, 315] on button "Stop Recording" at bounding box center [634, 321] width 314 height 25
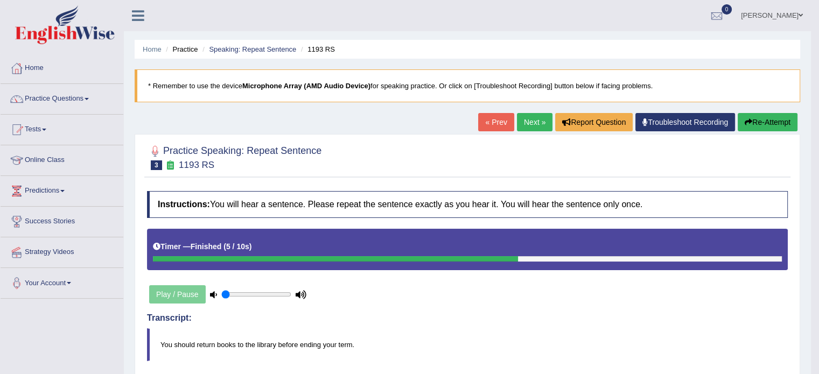
click at [522, 117] on link "Next »" at bounding box center [535, 122] width 36 height 18
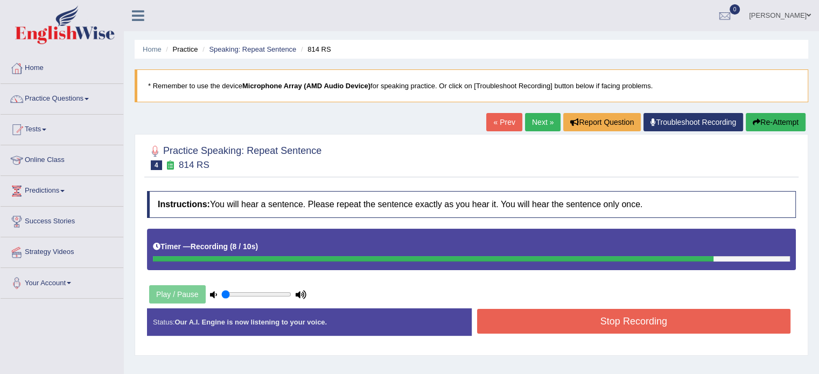
click at [642, 328] on button "Stop Recording" at bounding box center [634, 321] width 314 height 25
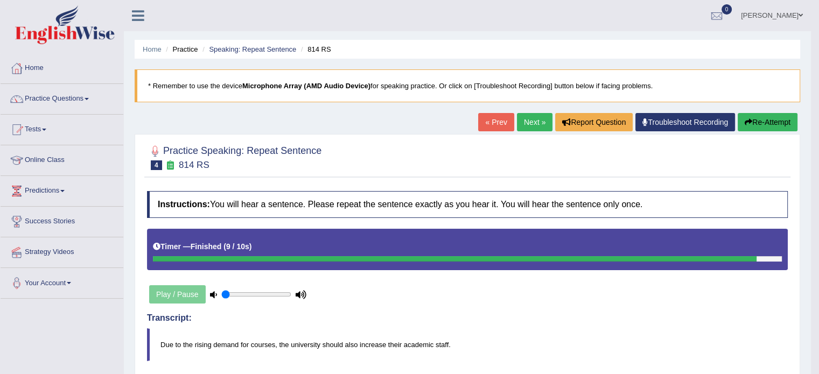
click at [752, 120] on button "Re-Attempt" at bounding box center [768, 122] width 60 height 18
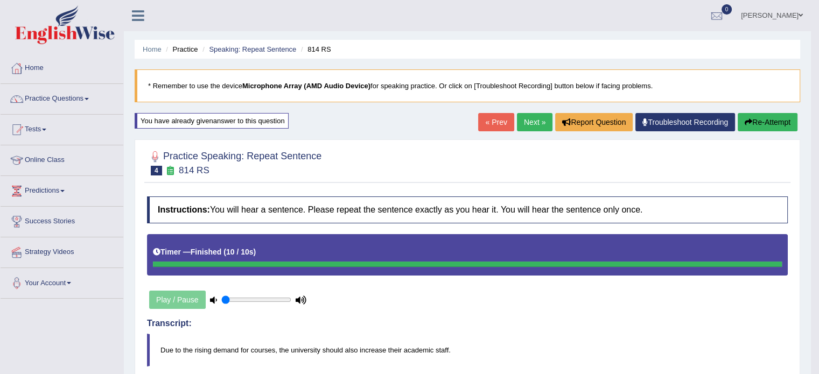
click at [760, 120] on button "Re-Attempt" at bounding box center [768, 122] width 60 height 18
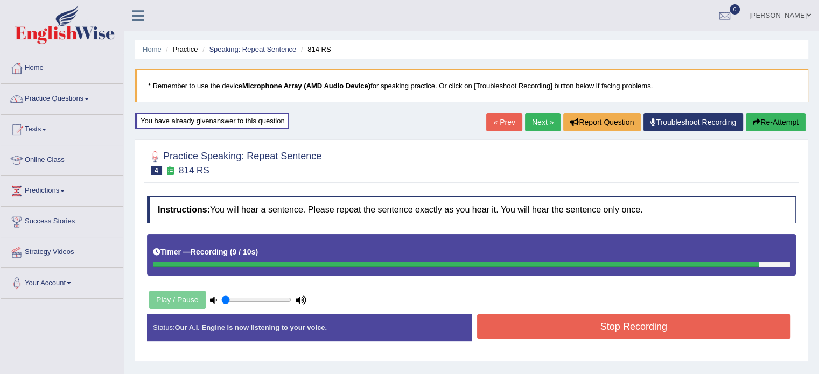
click at [762, 122] on button "Re-Attempt" at bounding box center [776, 122] width 60 height 18
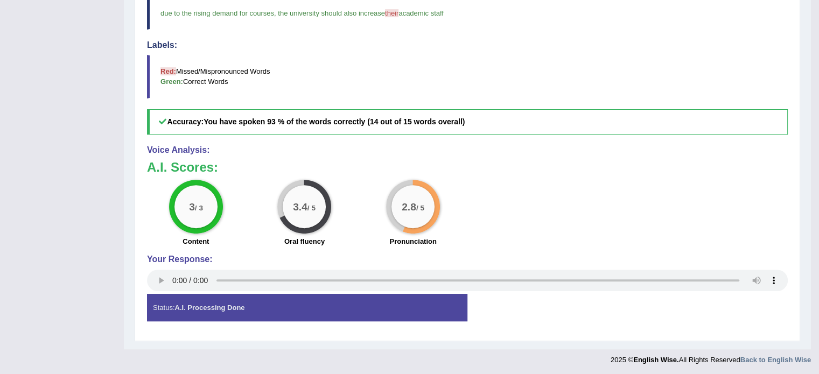
scroll to position [74, 0]
